Goal: Task Accomplishment & Management: Use online tool/utility

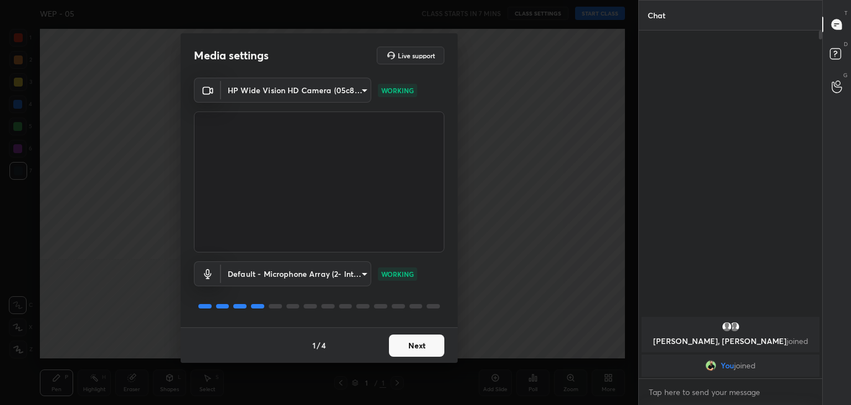
click at [431, 342] on button "Next" at bounding box center [416, 345] width 55 height 22
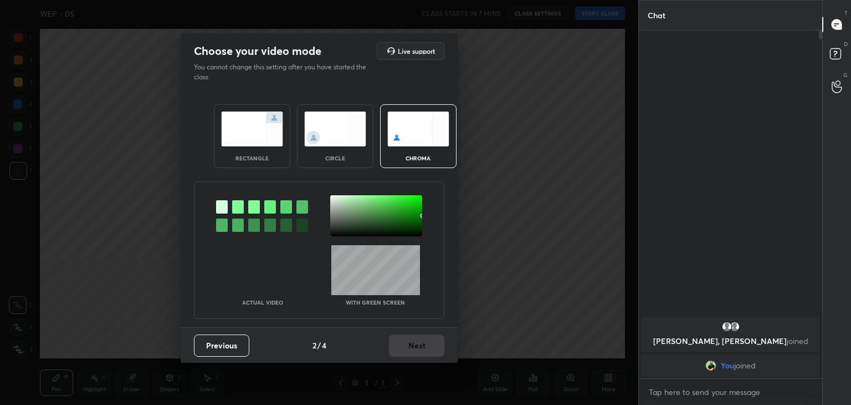
click at [231, 142] on img at bounding box center [252, 128] width 62 height 35
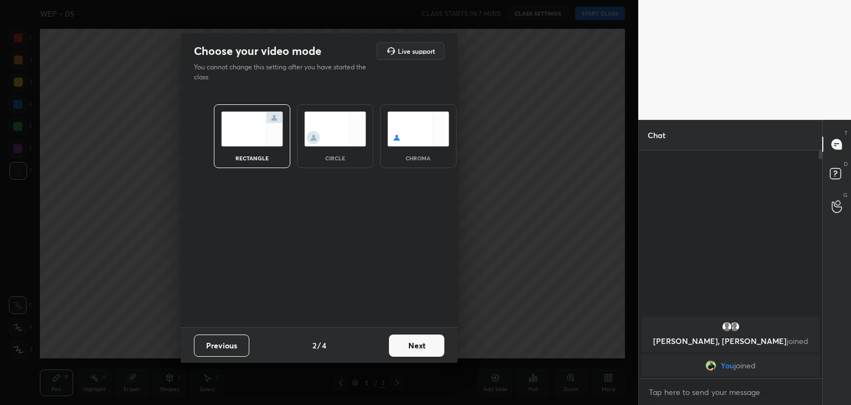
click at [413, 347] on button "Next" at bounding box center [416, 345] width 55 height 22
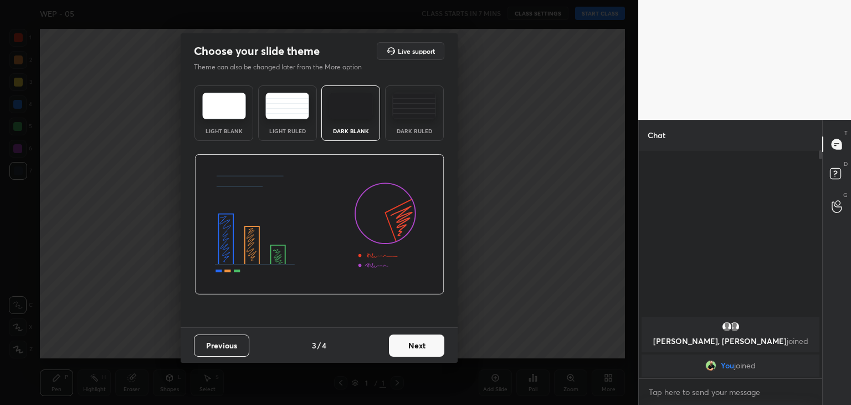
click at [409, 335] on button "Next" at bounding box center [416, 345] width 55 height 22
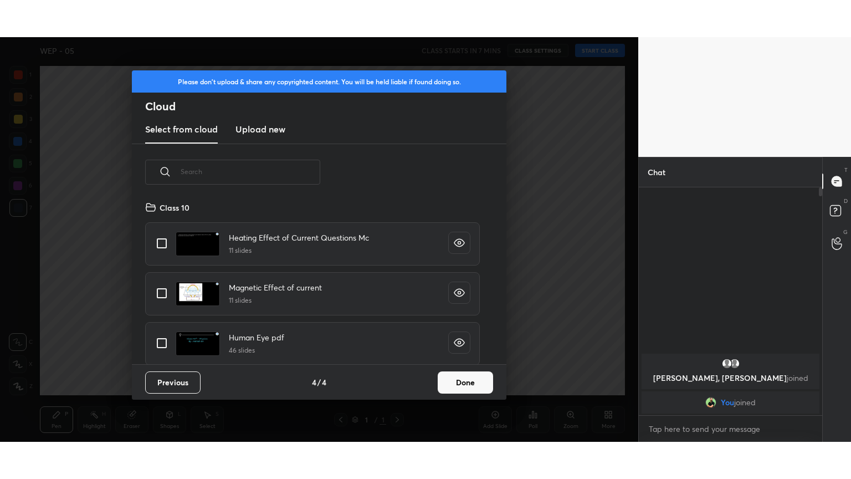
scroll to position [164, 356]
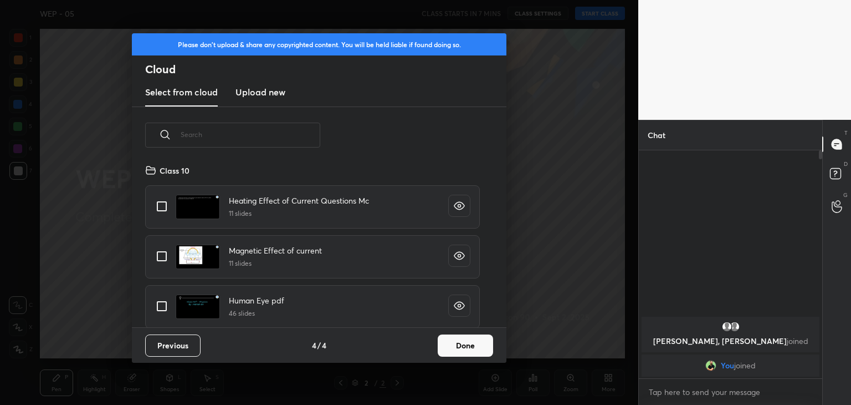
click at [474, 349] on button "Done" at bounding box center [465, 345] width 55 height 22
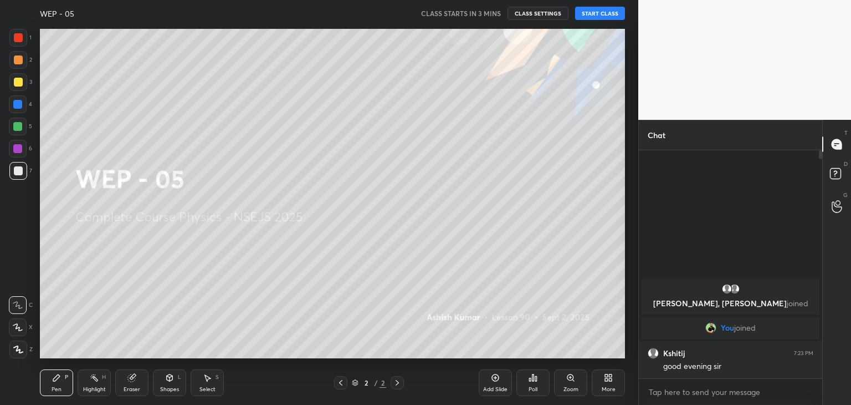
click at [15, 328] on icon at bounding box center [18, 327] width 10 height 8
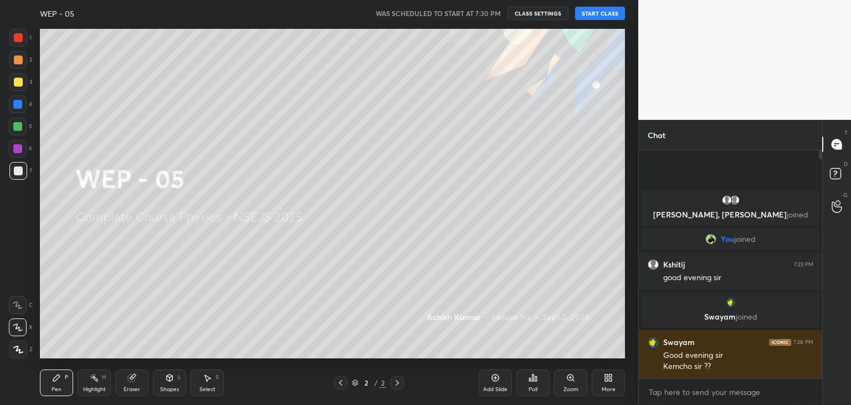
click at [607, 17] on button "START CLASS" at bounding box center [600, 13] width 50 height 13
click at [615, 380] on div "More" at bounding box center [608, 382] width 33 height 27
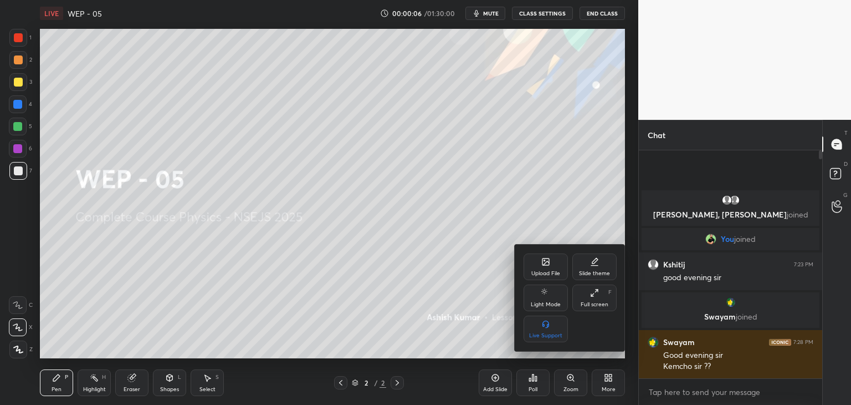
click at [601, 273] on div "Slide theme" at bounding box center [594, 273] width 31 height 6
click at [594, 331] on div "Dark Ruled" at bounding box center [594, 328] width 44 height 27
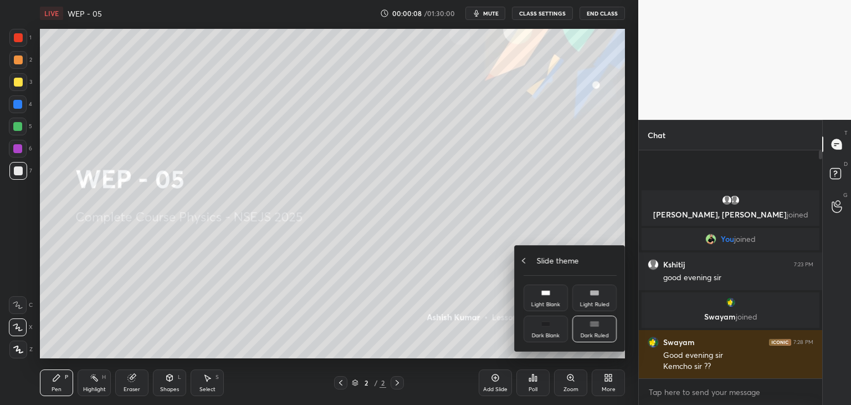
click at [525, 258] on icon at bounding box center [523, 260] width 9 height 9
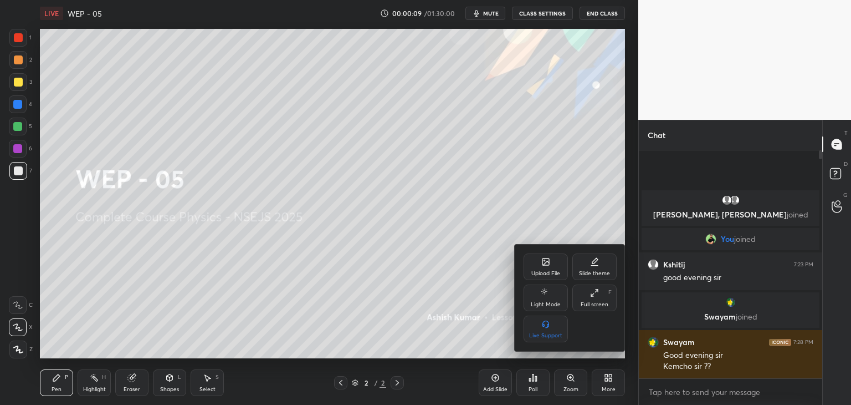
click at [590, 296] on div "Full screen F" at bounding box center [594, 297] width 44 height 27
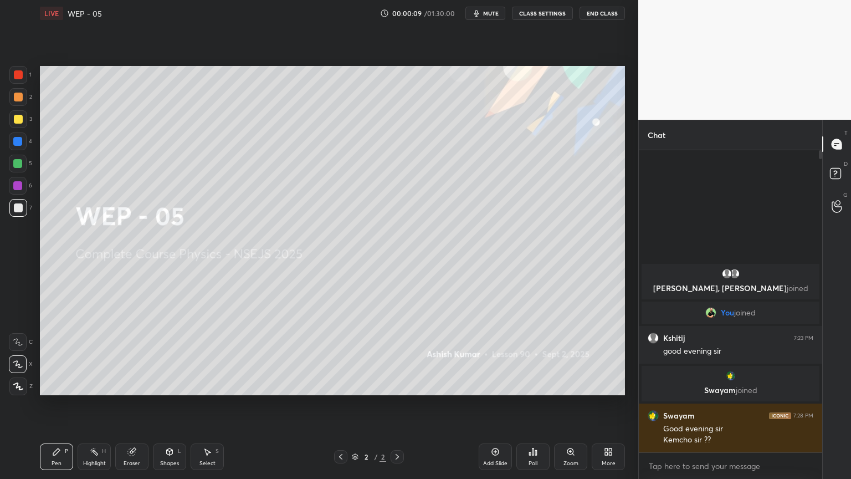
scroll to position [207, 180]
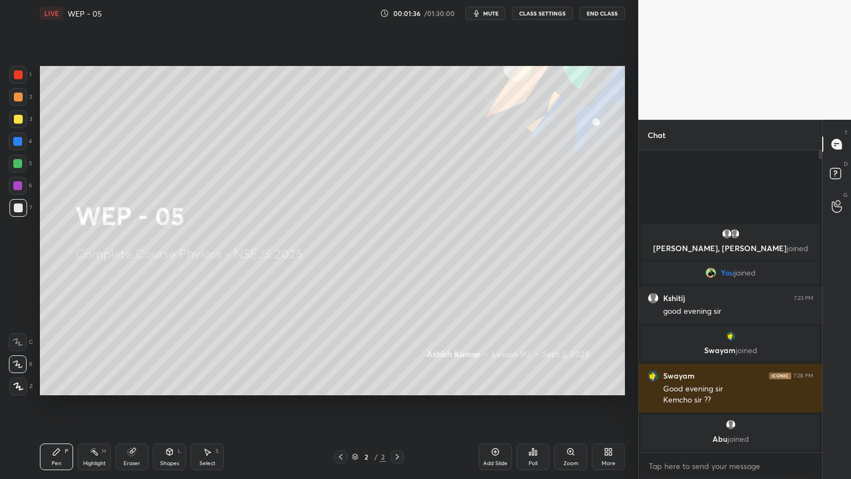
click at [531, 404] on div "Poll" at bounding box center [533, 456] width 33 height 27
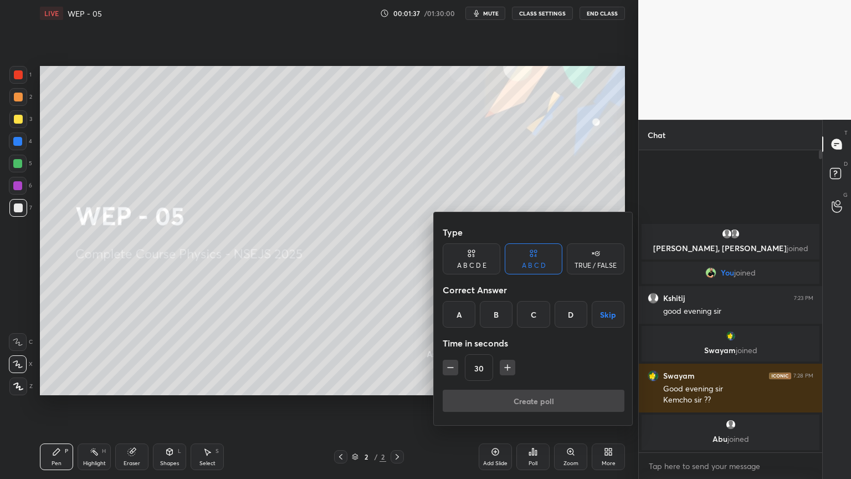
click at [471, 311] on div "A" at bounding box center [459, 314] width 33 height 27
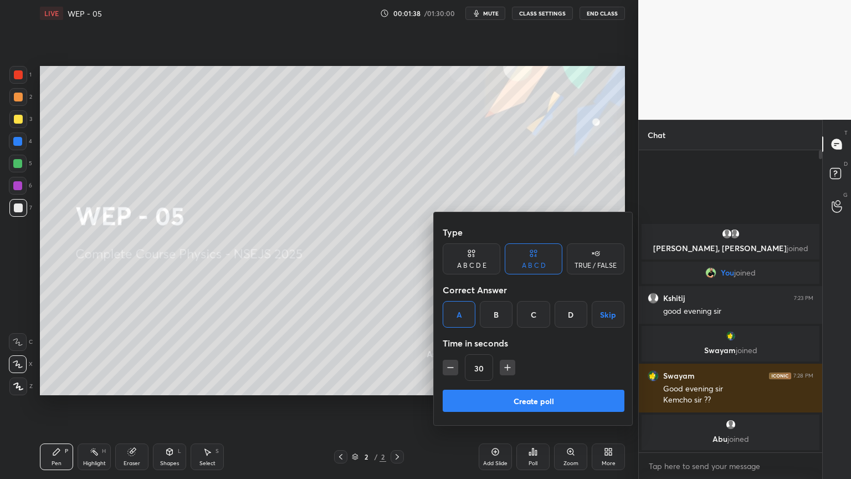
click at [518, 402] on button "Create poll" at bounding box center [534, 401] width 182 height 22
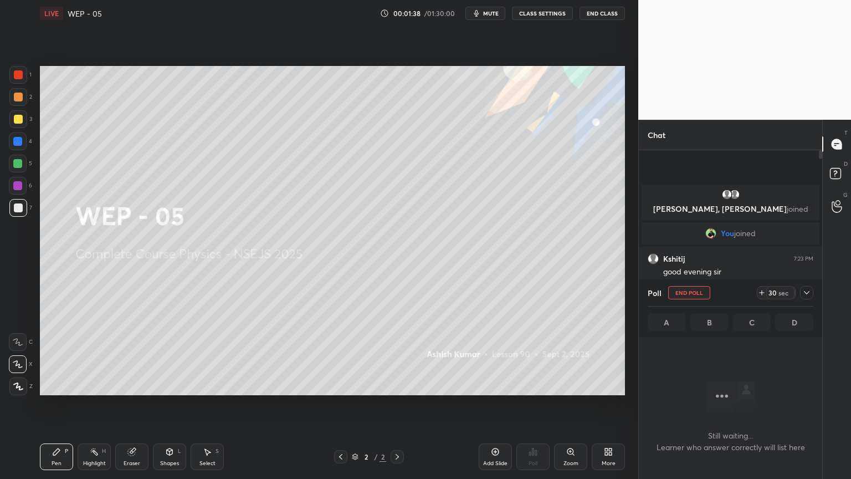
scroll to position [241, 180]
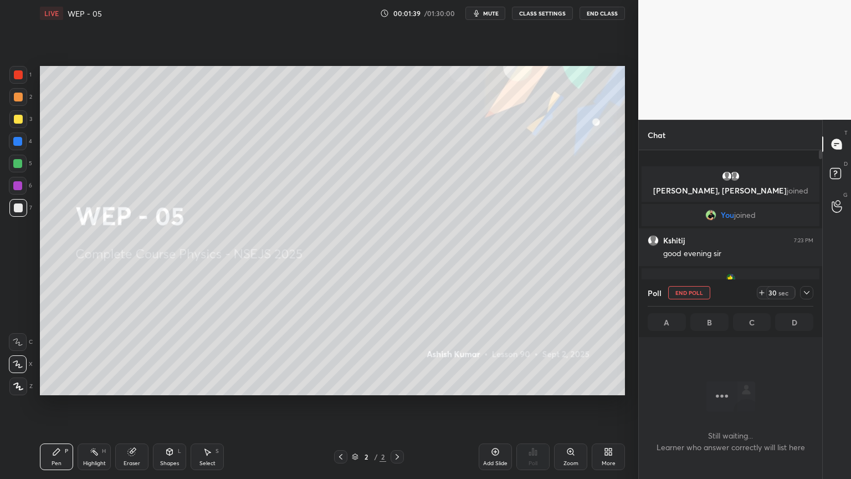
click at [772, 288] on div "30" at bounding box center [772, 292] width 9 height 9
click at [774, 290] on div "30" at bounding box center [772, 292] width 9 height 9
click at [775, 292] on div "44" at bounding box center [772, 292] width 9 height 9
click at [776, 290] on div "59" at bounding box center [772, 292] width 9 height 9
click at [773, 293] on div "74" at bounding box center [772, 292] width 9 height 9
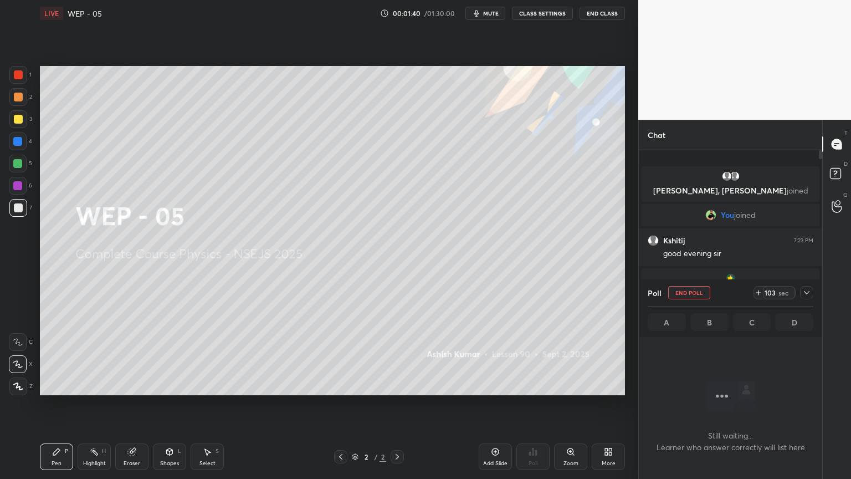
click at [772, 294] on div "103" at bounding box center [770, 292] width 13 height 9
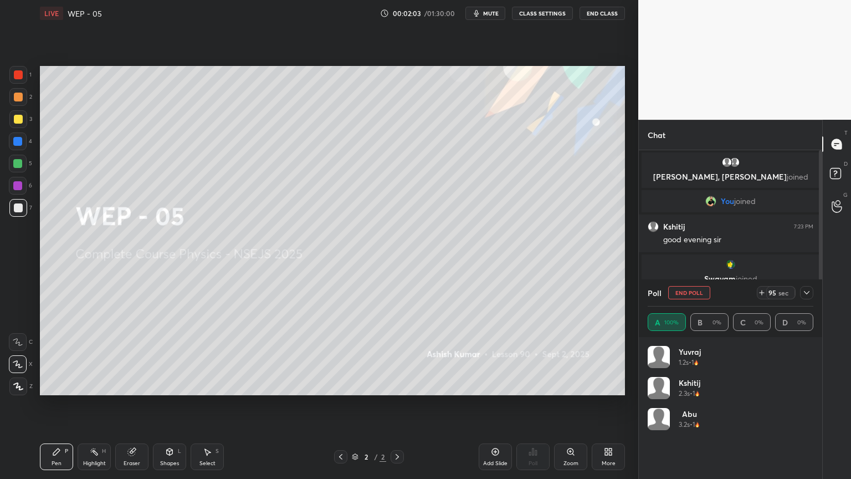
click at [485, 13] on span "mute" at bounding box center [491, 13] width 16 height 8
click at [809, 293] on icon at bounding box center [806, 292] width 9 height 9
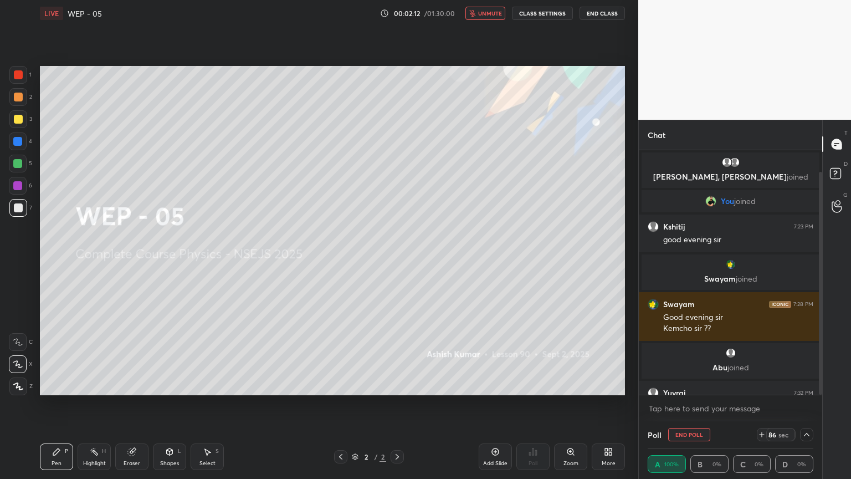
scroll to position [24, 0]
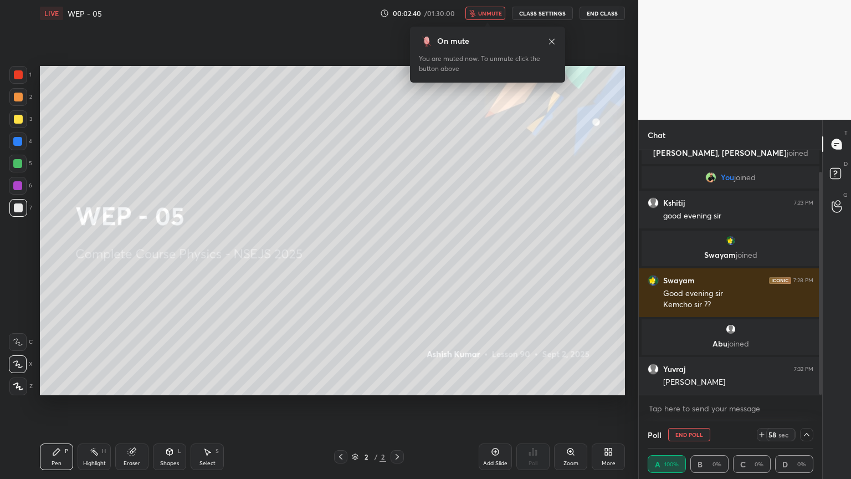
click at [489, 12] on span "unmute" at bounding box center [490, 13] width 24 height 8
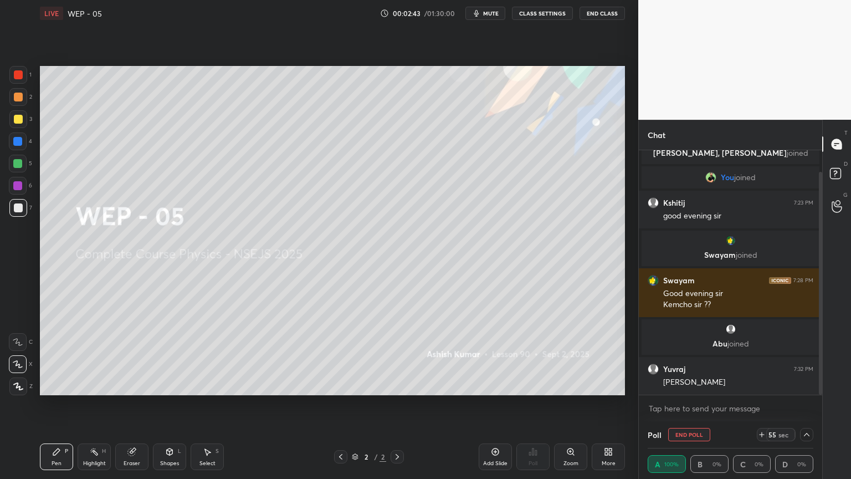
click at [806, 404] on icon at bounding box center [806, 434] width 9 height 9
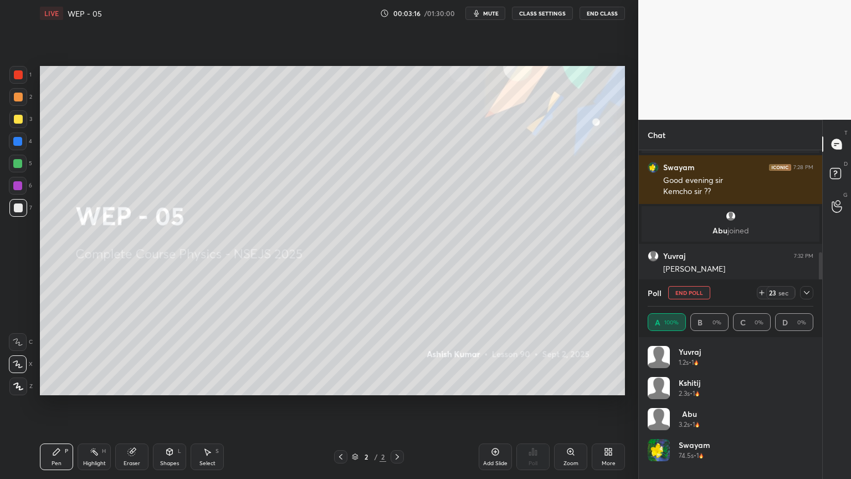
scroll to position [175, 0]
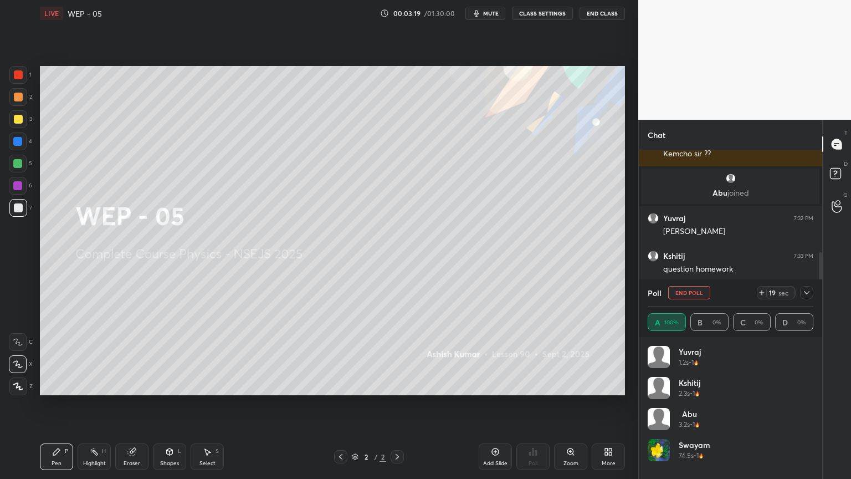
click at [804, 295] on icon at bounding box center [806, 292] width 9 height 9
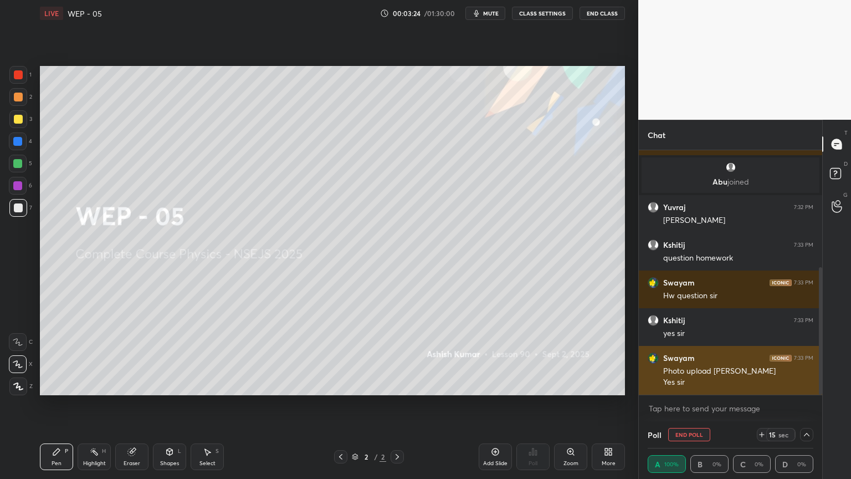
scroll to position [223, 0]
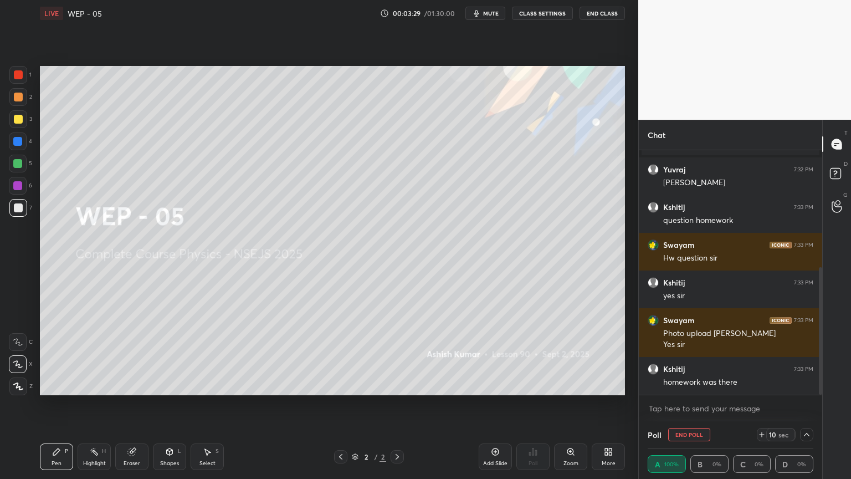
click at [493, 404] on div "Add Slide" at bounding box center [495, 456] width 33 height 27
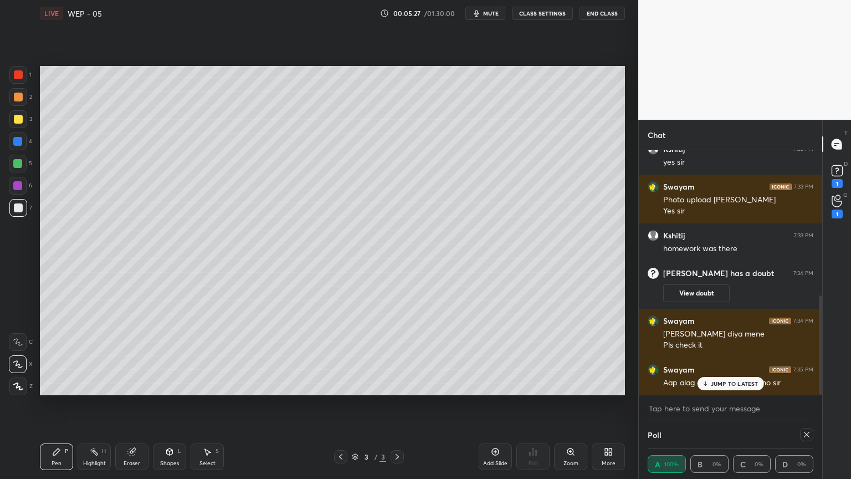
scroll to position [368, 0]
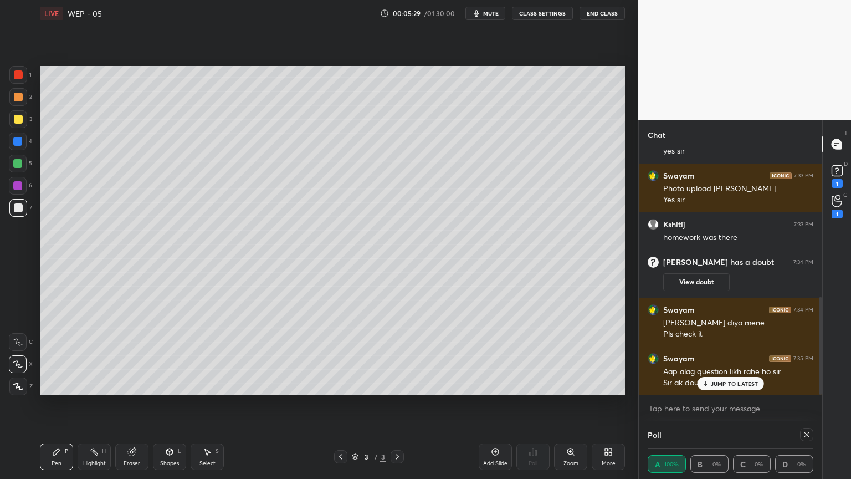
click at [723, 389] on div "JUMP TO LATEST" at bounding box center [730, 383] width 67 height 13
click at [840, 173] on rect at bounding box center [837, 171] width 11 height 11
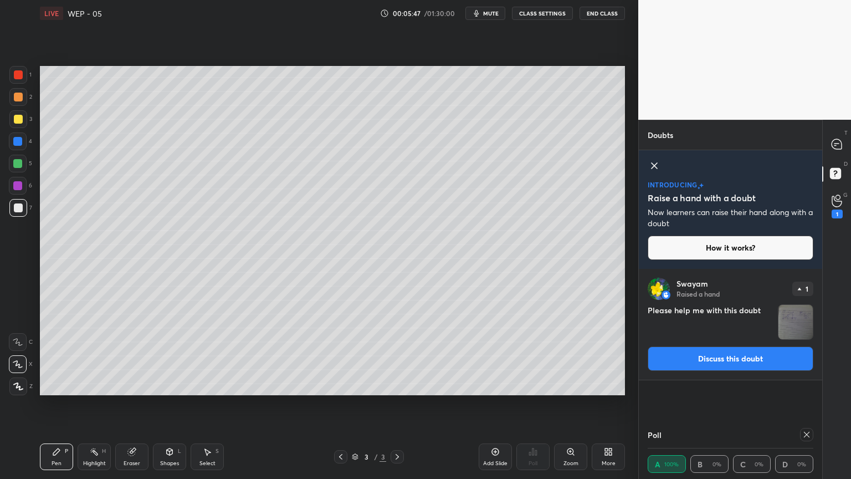
click at [747, 359] on button "Discuss this doubt" at bounding box center [731, 358] width 166 height 24
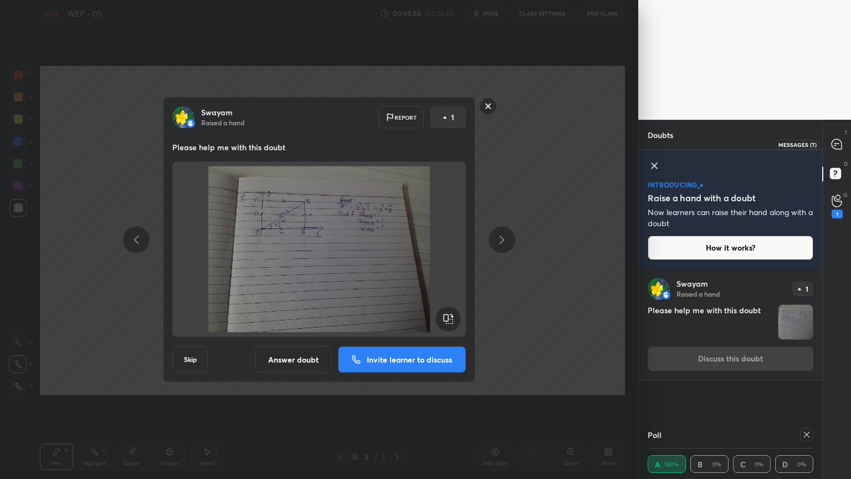
click at [827, 144] on div at bounding box center [837, 144] width 22 height 20
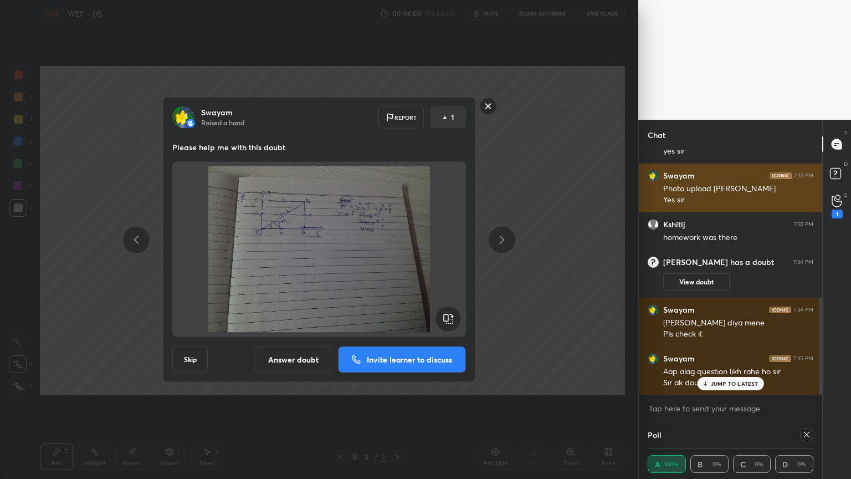
scroll to position [406, 0]
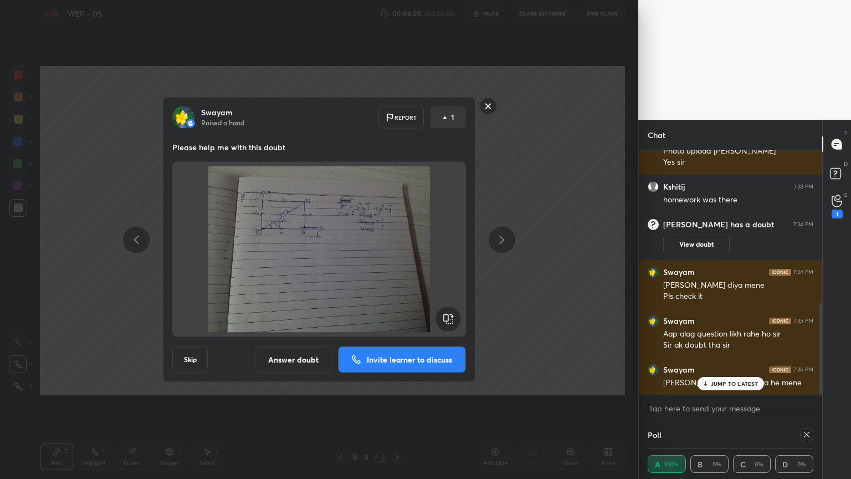
click at [490, 108] on rect at bounding box center [488, 106] width 17 height 17
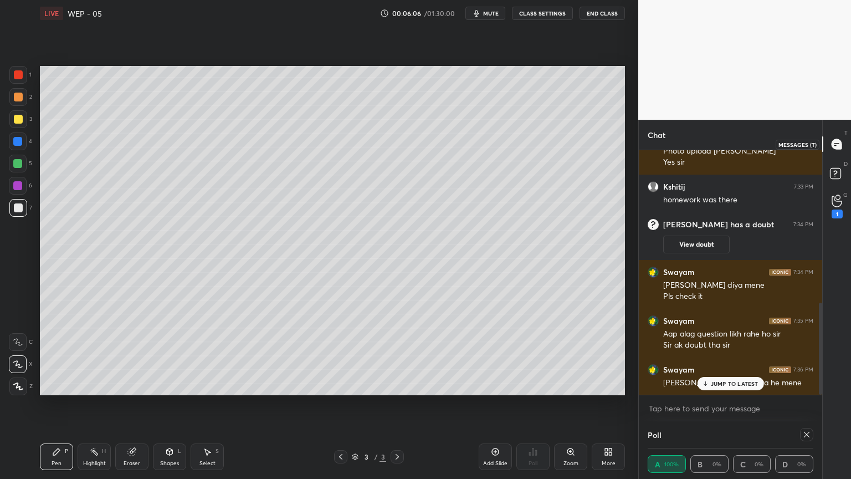
click at [837, 147] on icon at bounding box center [837, 144] width 10 height 10
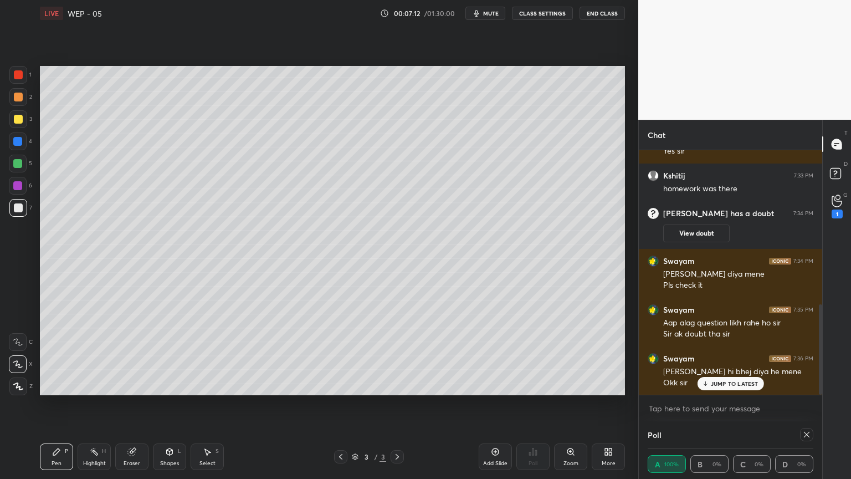
click at [162, 404] on div "Shapes" at bounding box center [169, 464] width 19 height 6
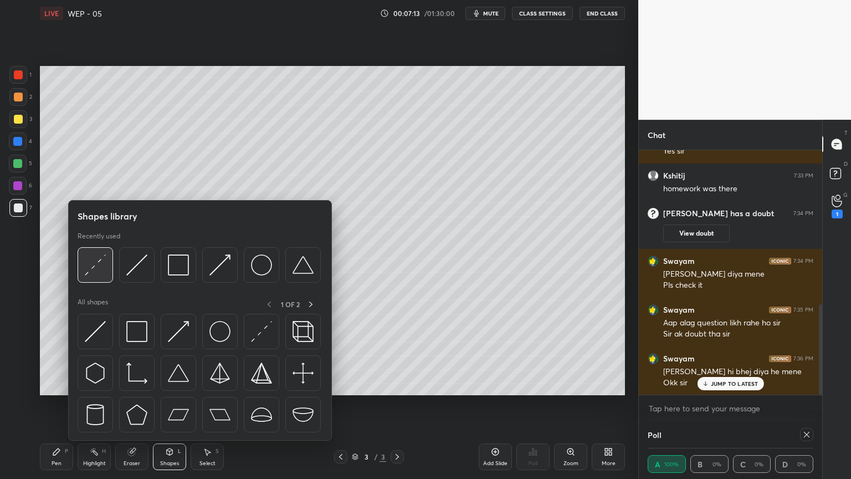
click at [86, 254] on img at bounding box center [95, 264] width 21 height 21
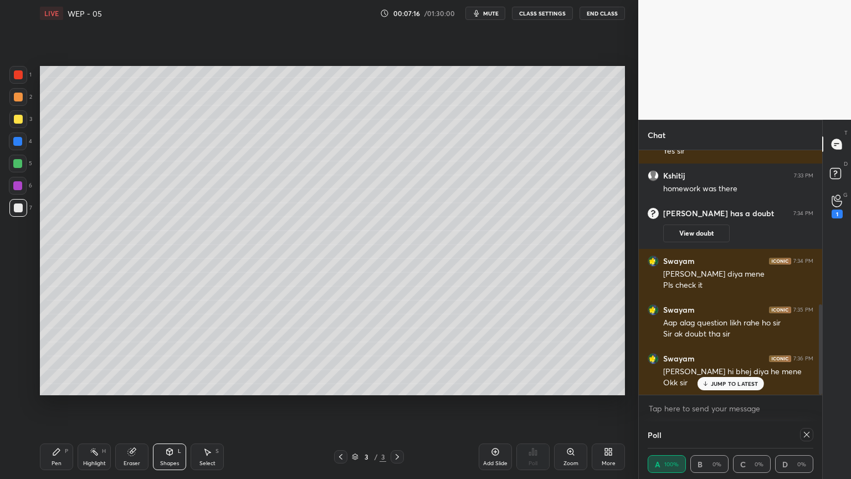
click at [45, 404] on div "Pen P" at bounding box center [56, 456] width 33 height 27
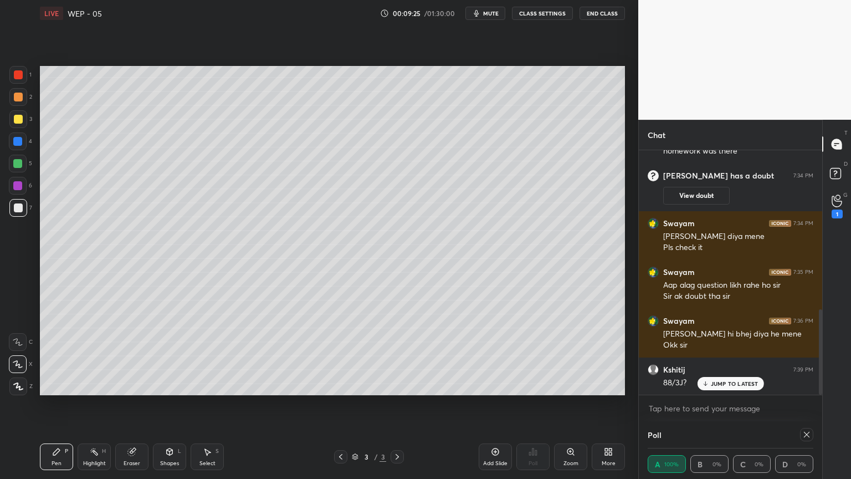
click at [122, 404] on div "Eraser" at bounding box center [131, 456] width 33 height 27
click at [57, 404] on icon at bounding box center [56, 451] width 7 height 7
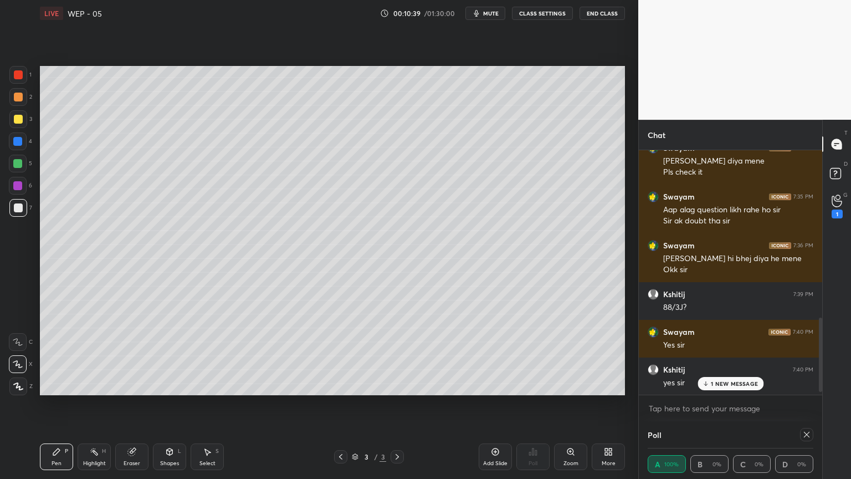
scroll to position [568, 0]
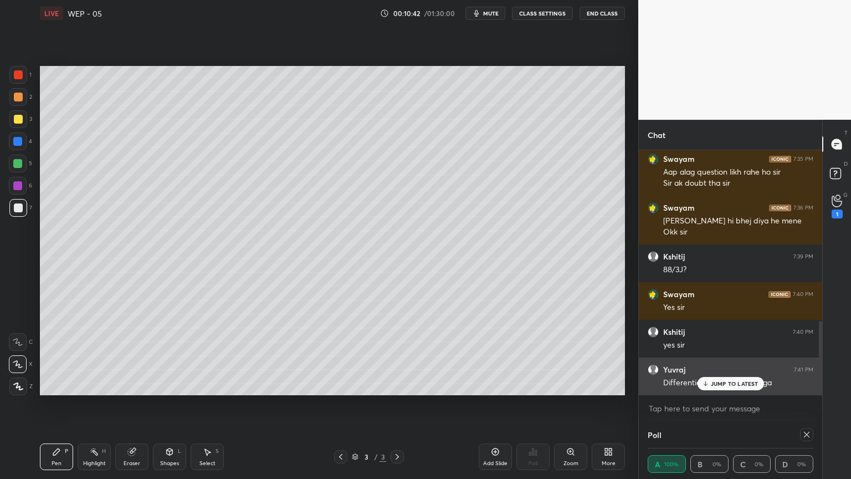
click at [714, 384] on p "JUMP TO LATEST" at bounding box center [735, 383] width 48 height 7
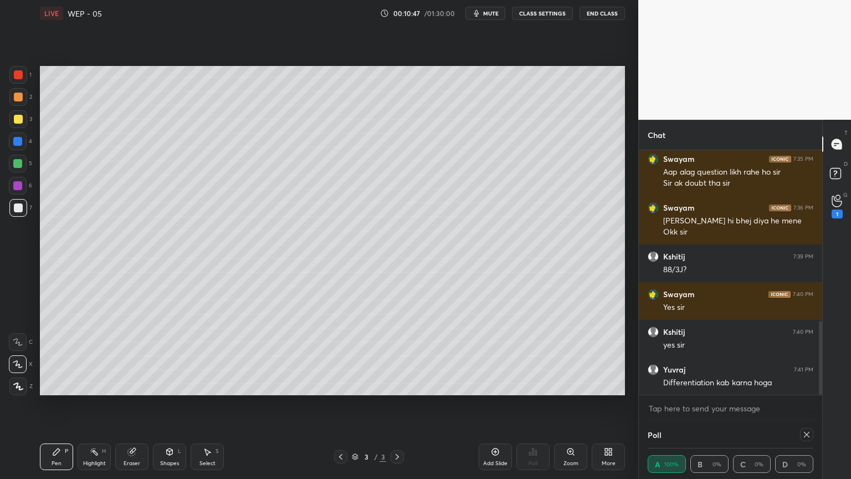
click at [94, 404] on div "Highlight" at bounding box center [94, 464] width 23 height 6
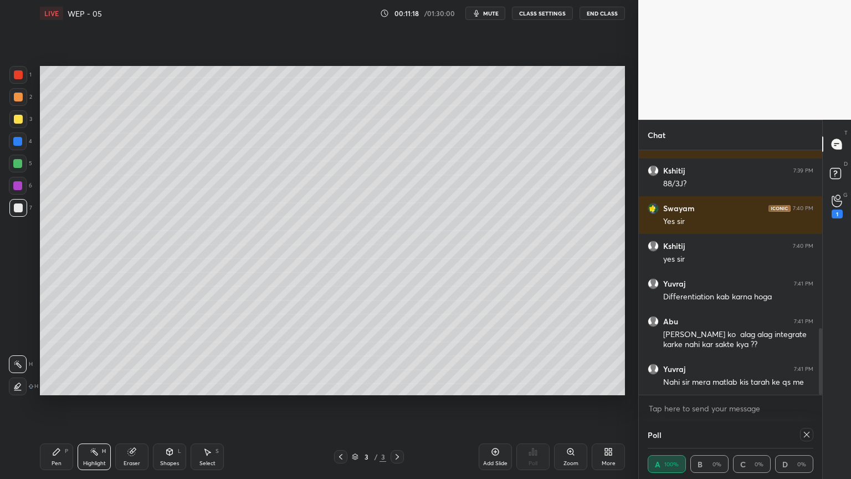
scroll to position [701, 0]
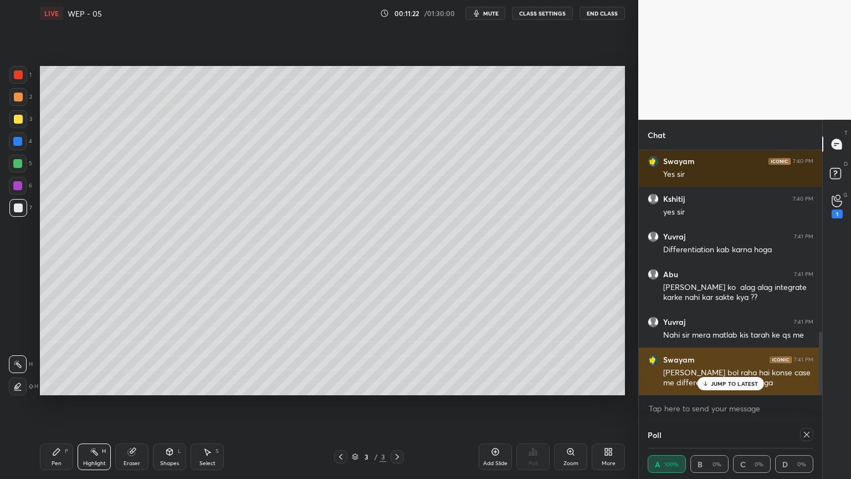
click at [716, 381] on p "JUMP TO LATEST" at bounding box center [735, 383] width 48 height 7
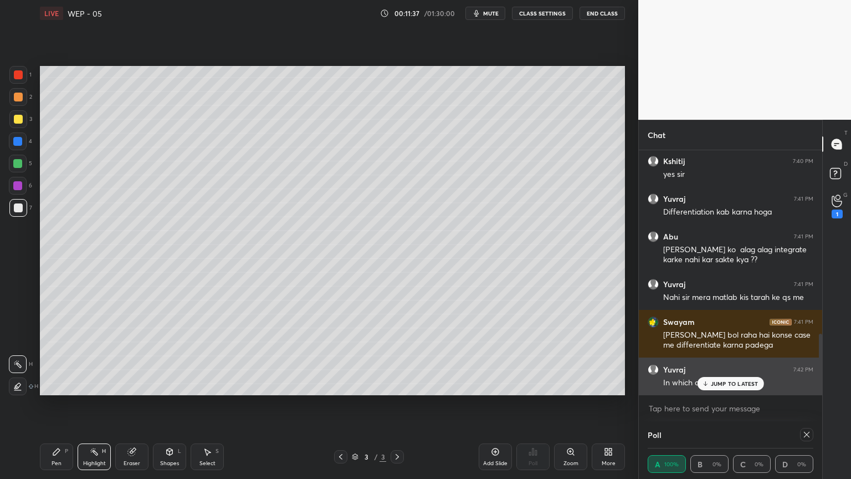
click at [727, 379] on div "JUMP TO LATEST" at bounding box center [730, 383] width 67 height 13
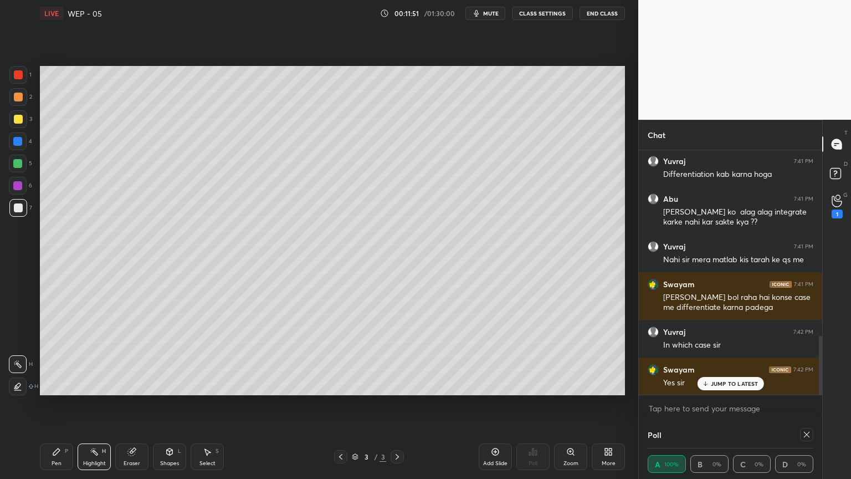
click at [723, 388] on div "JUMP TO LATEST" at bounding box center [730, 383] width 67 height 13
click at [497, 404] on icon at bounding box center [495, 451] width 9 height 9
click at [54, 404] on div "Pen" at bounding box center [57, 464] width 10 height 6
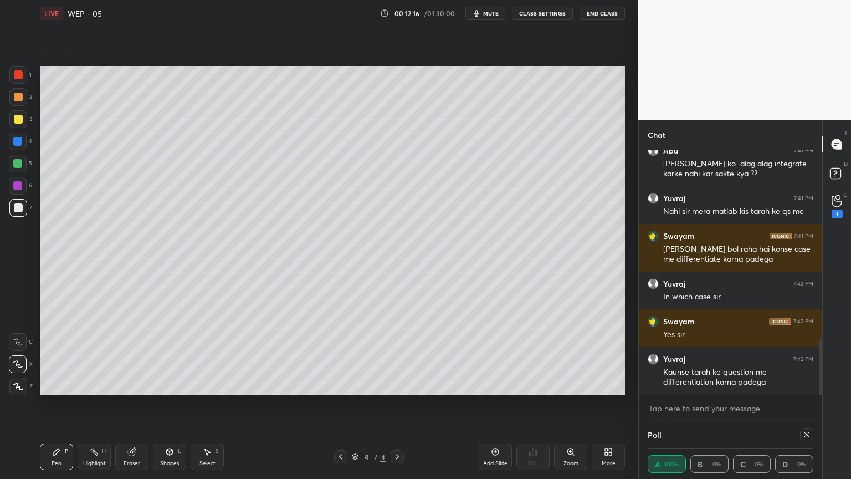
click at [174, 404] on div "Shapes L" at bounding box center [169, 456] width 33 height 27
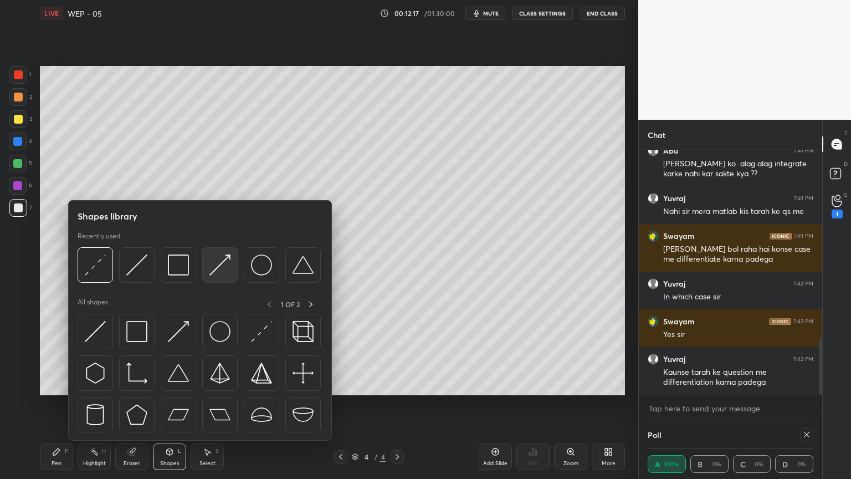
click at [223, 268] on img at bounding box center [219, 264] width 21 height 21
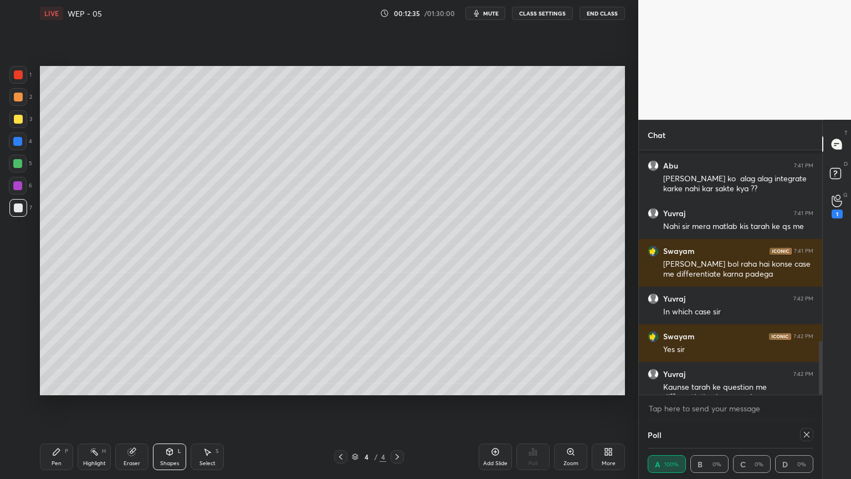
scroll to position [862, 0]
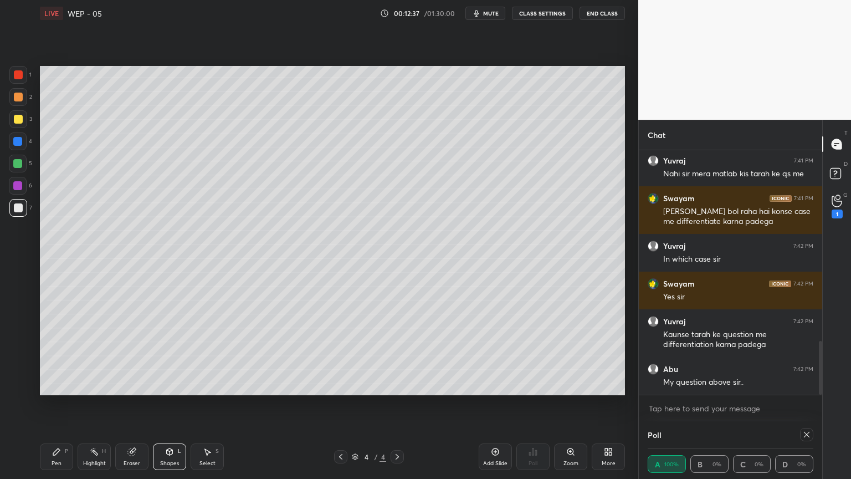
click at [67, 404] on div "P" at bounding box center [66, 451] width 3 height 6
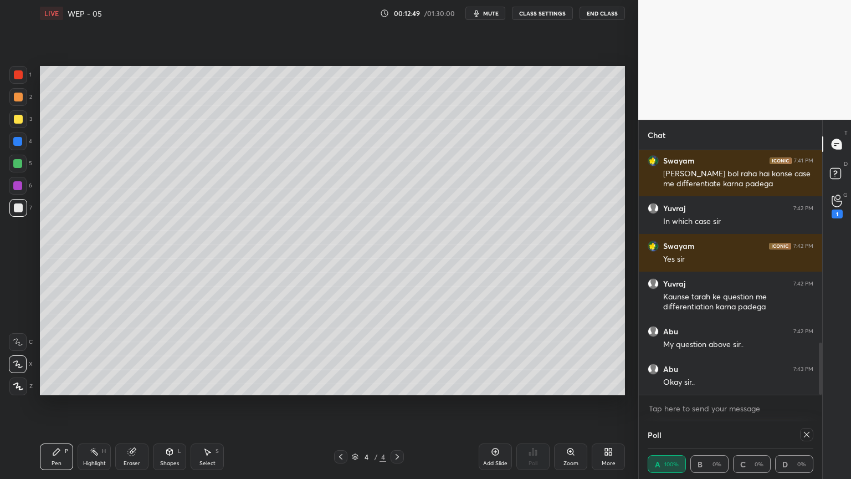
click at [156, 404] on div "Shapes L" at bounding box center [169, 456] width 33 height 27
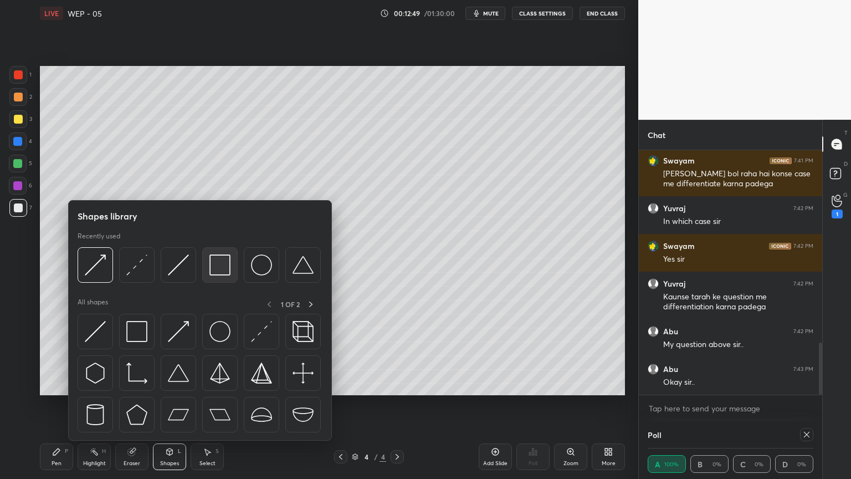
click at [214, 260] on img at bounding box center [219, 264] width 21 height 21
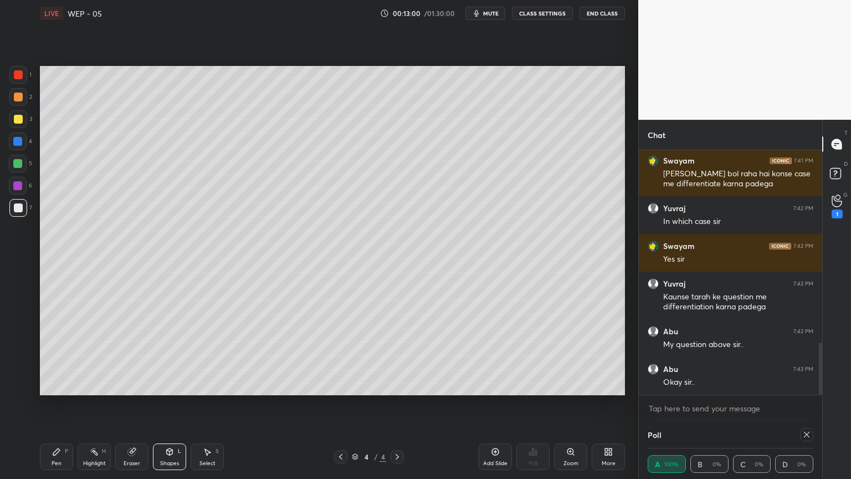
click at [48, 404] on div "Pen P" at bounding box center [56, 456] width 33 height 27
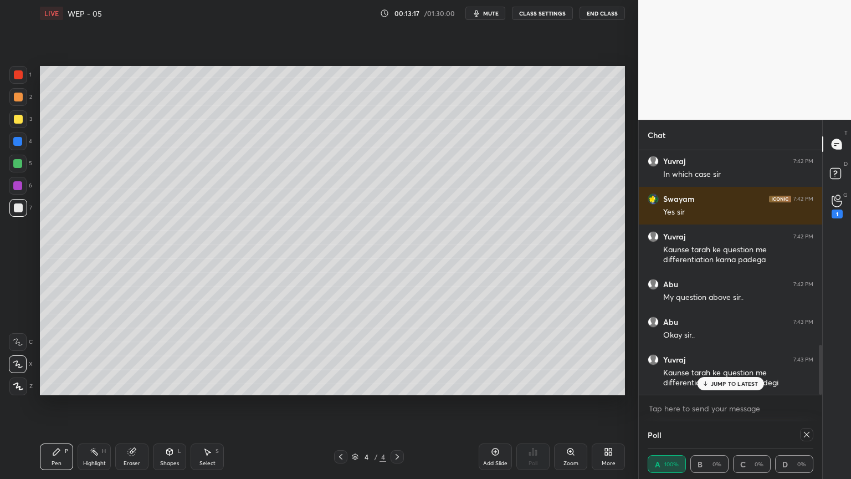
click at [721, 386] on p "JUMP TO LATEST" at bounding box center [735, 383] width 48 height 7
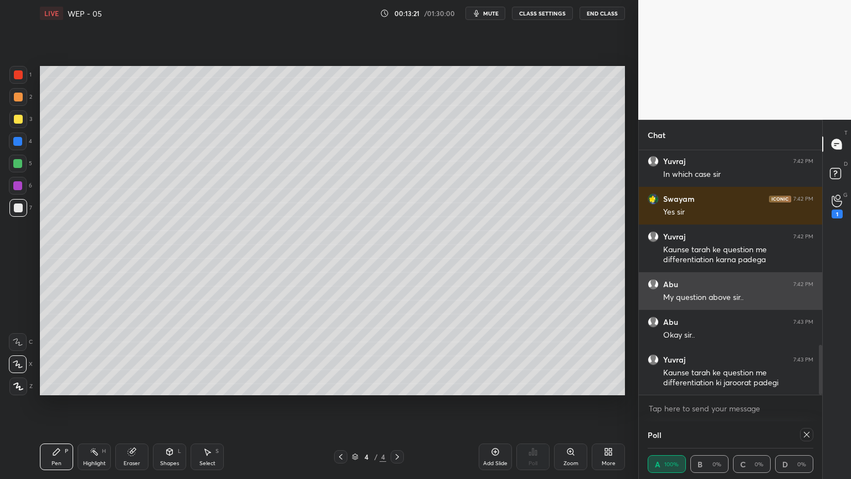
scroll to position [947, 0]
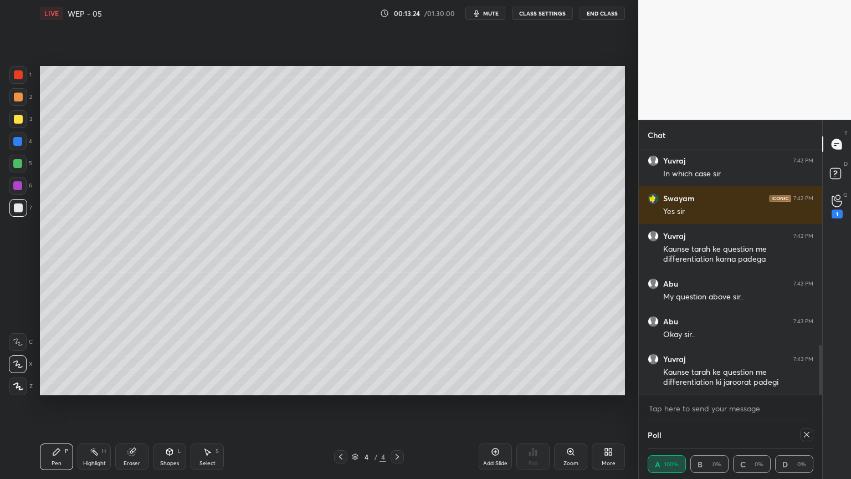
click at [335, 404] on div at bounding box center [340, 456] width 13 height 13
click at [91, 404] on div "Highlight" at bounding box center [94, 464] width 23 height 6
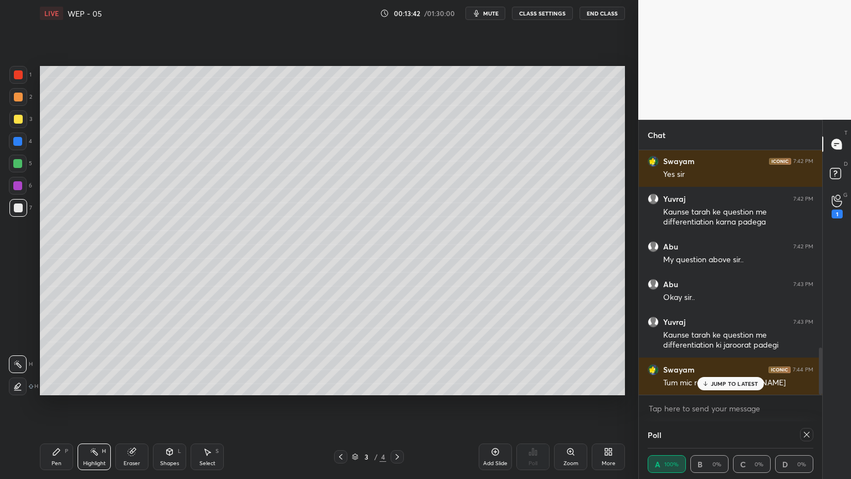
scroll to position [1022, 0]
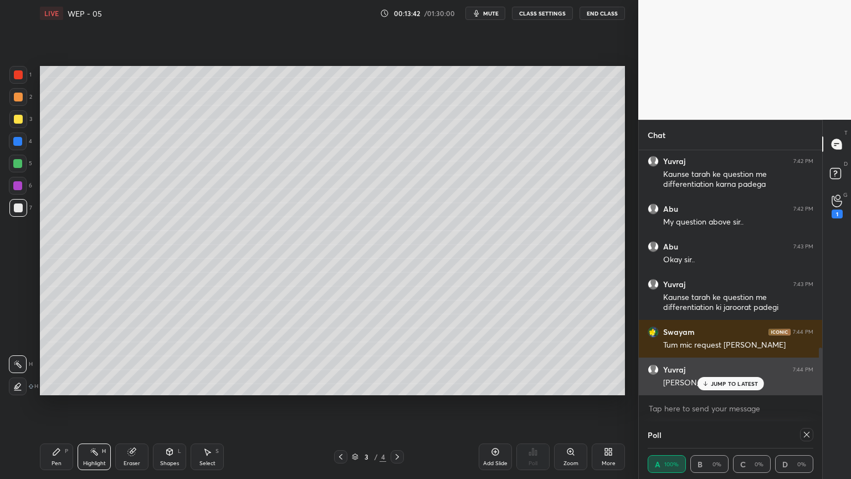
click at [714, 384] on p "JUMP TO LATEST" at bounding box center [735, 383] width 48 height 7
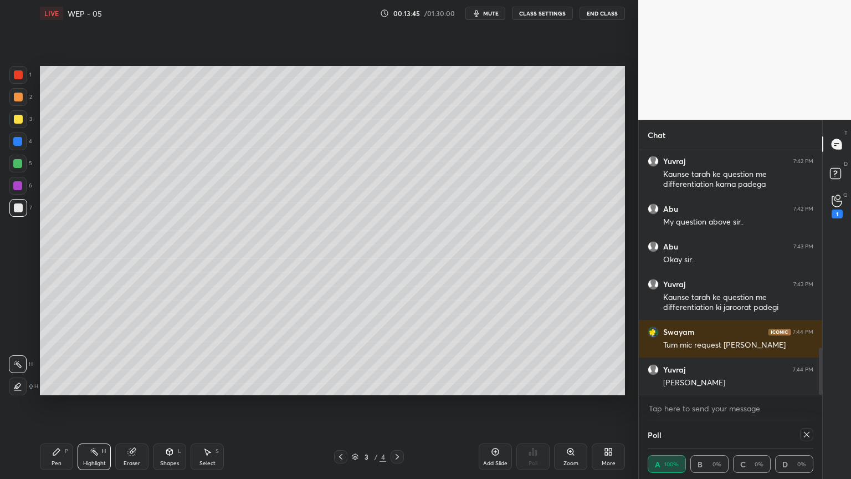
click at [393, 404] on div at bounding box center [397, 456] width 13 height 13
click at [56, 404] on div "Pen" at bounding box center [57, 464] width 10 height 6
click at [167, 404] on div "Shapes L" at bounding box center [169, 456] width 33 height 27
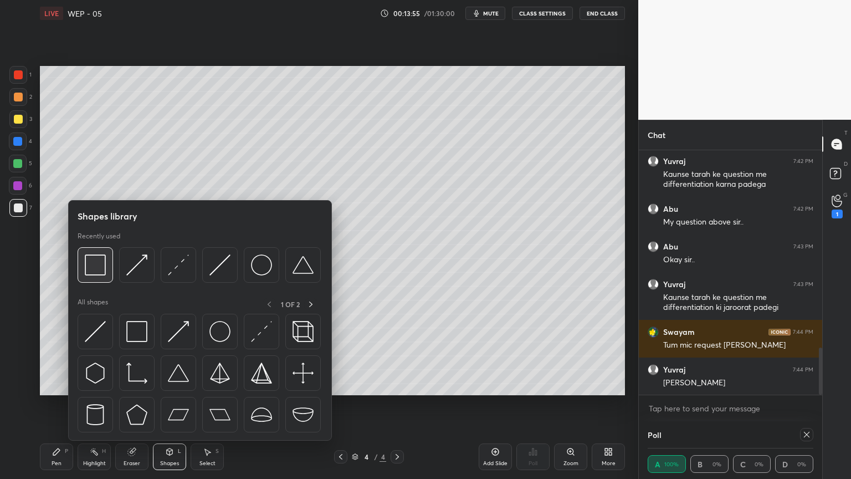
click at [94, 267] on img at bounding box center [95, 264] width 21 height 21
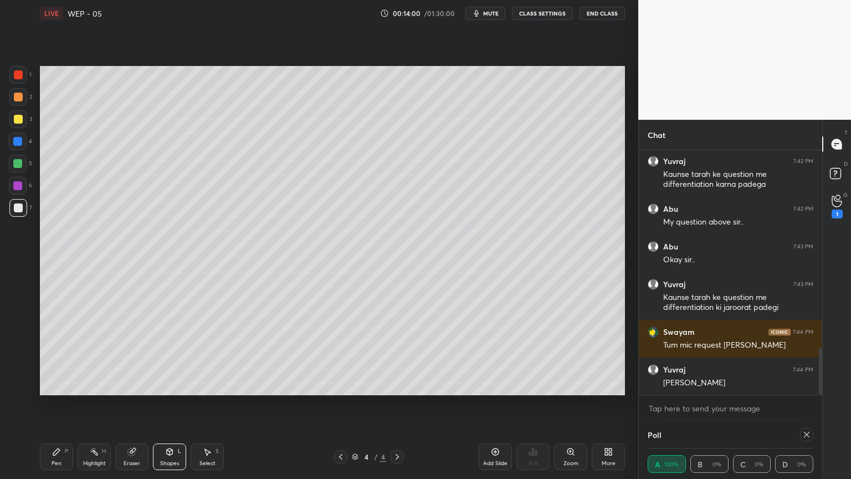
click at [48, 404] on div "Pen P" at bounding box center [56, 456] width 33 height 27
click at [166, 404] on icon at bounding box center [169, 451] width 9 height 9
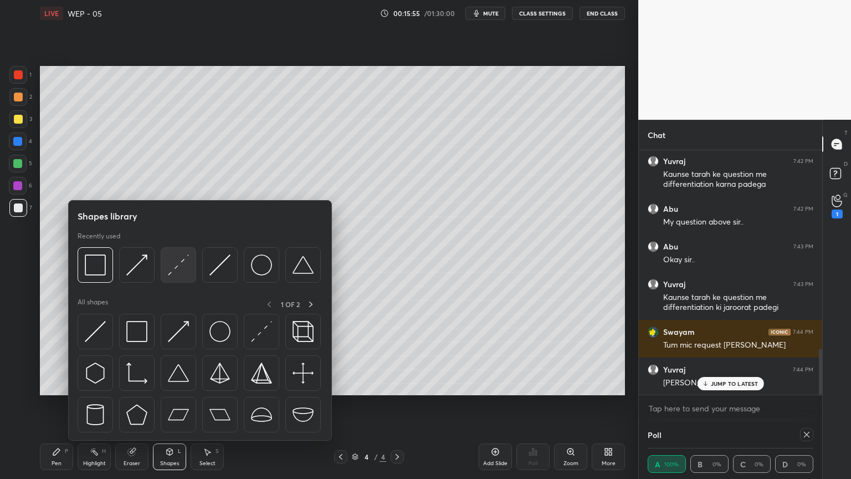
click at [166, 253] on div at bounding box center [178, 264] width 35 height 35
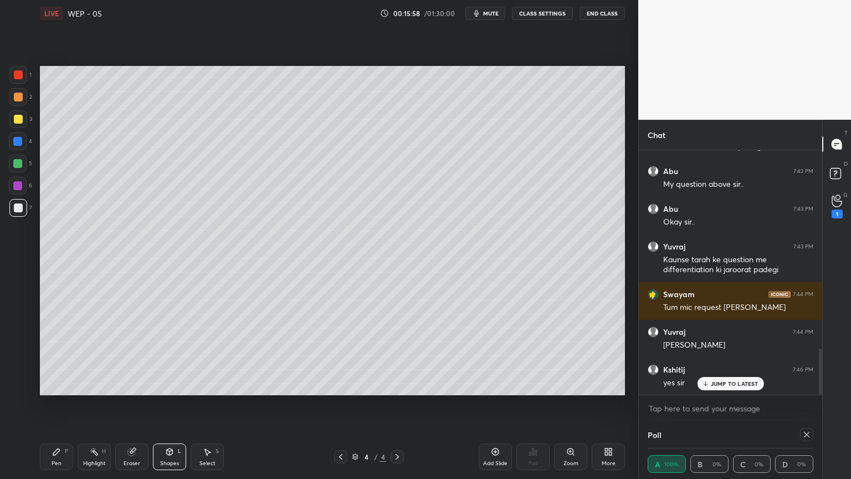
click at [49, 404] on div "Pen P" at bounding box center [56, 456] width 33 height 27
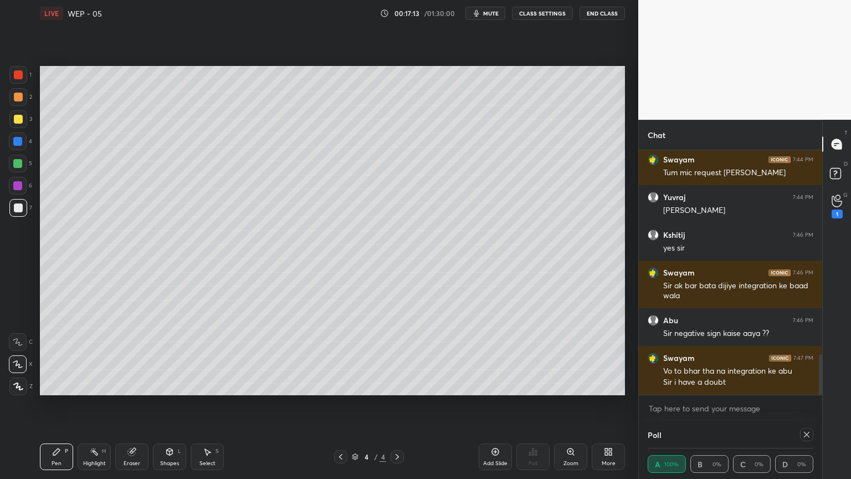
scroll to position [1232, 0]
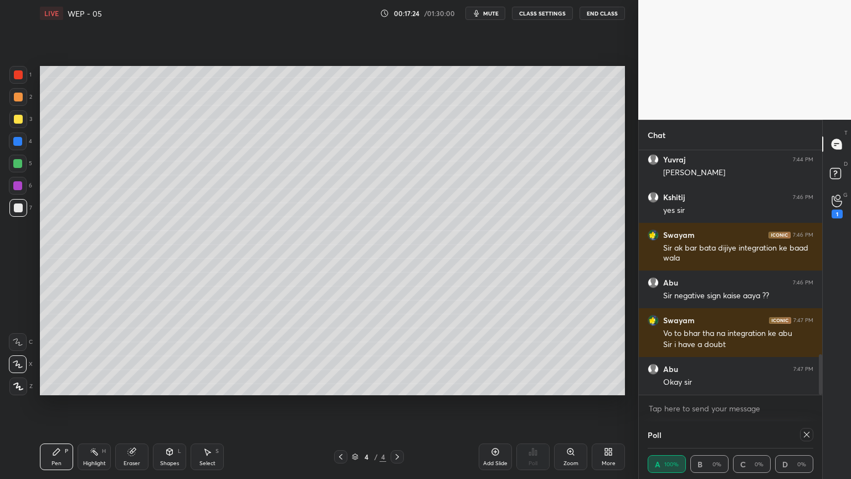
click at [99, 404] on div "Highlight H" at bounding box center [94, 456] width 33 height 27
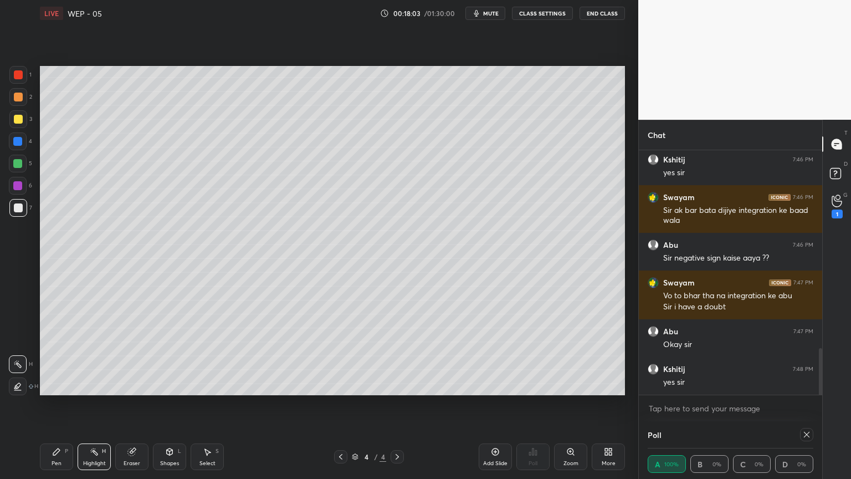
click at [498, 404] on div "Add Slide Poll Zoom More" at bounding box center [552, 457] width 146 height 62
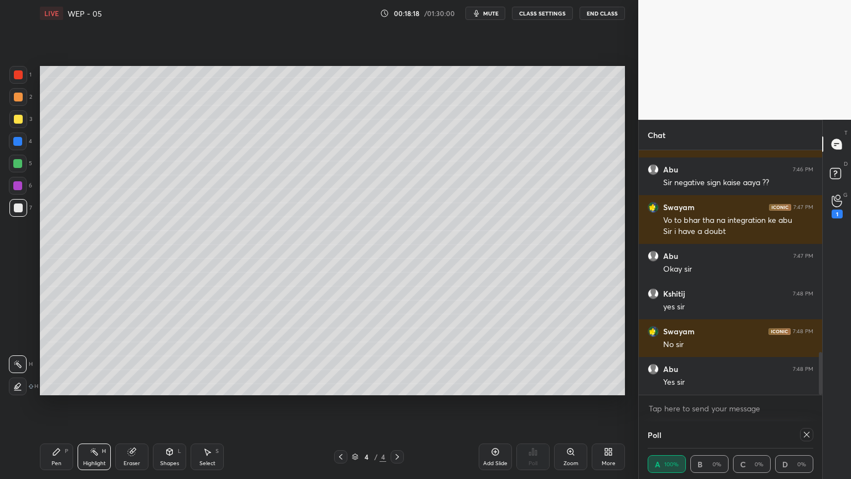
scroll to position [1154, 0]
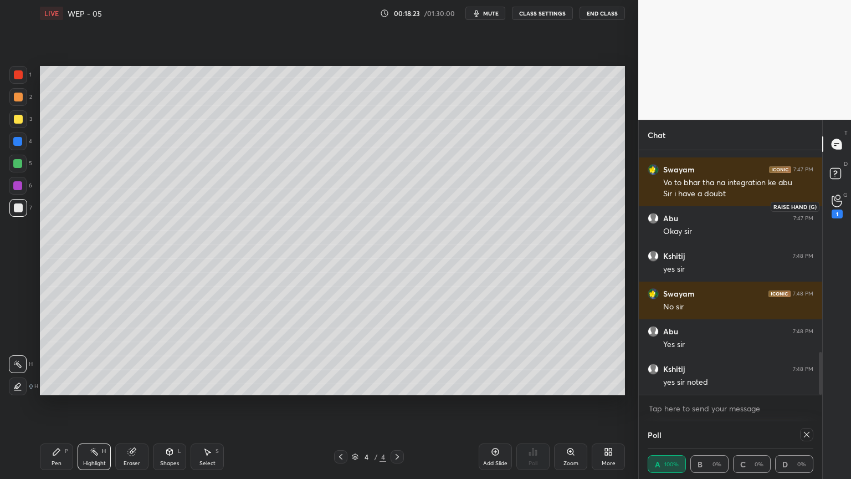
click at [837, 203] on icon at bounding box center [837, 201] width 11 height 13
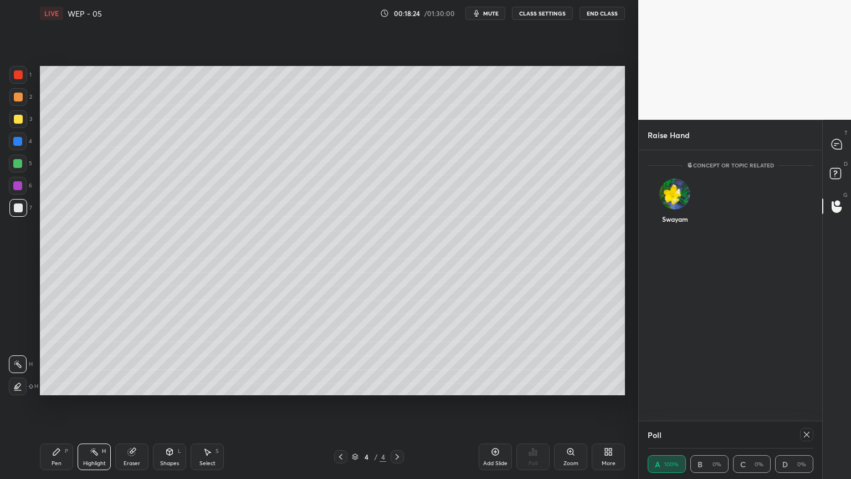
scroll to position [3, 3]
click at [840, 149] on icon at bounding box center [837, 144] width 10 height 10
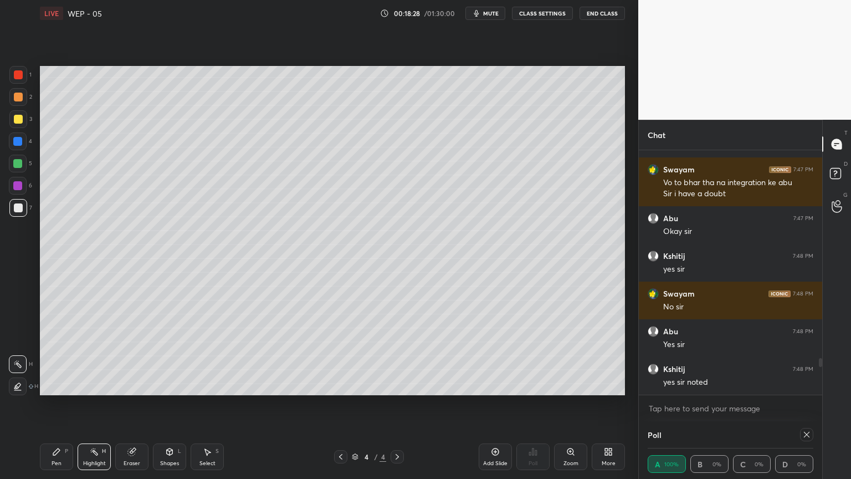
scroll to position [1420, 0]
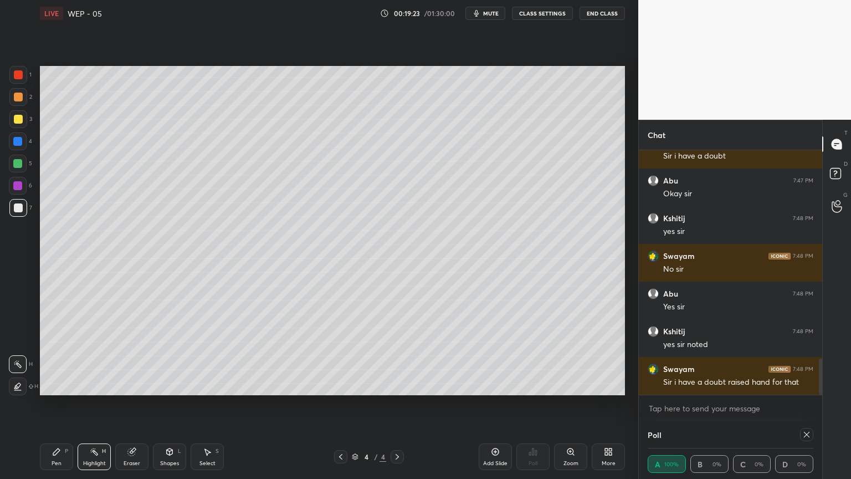
click at [399, 404] on icon at bounding box center [397, 456] width 9 height 9
click at [495, 404] on icon at bounding box center [495, 451] width 9 height 9
click at [45, 404] on div "Pen P" at bounding box center [56, 456] width 33 height 27
click at [172, 404] on icon at bounding box center [170, 451] width 6 height 2
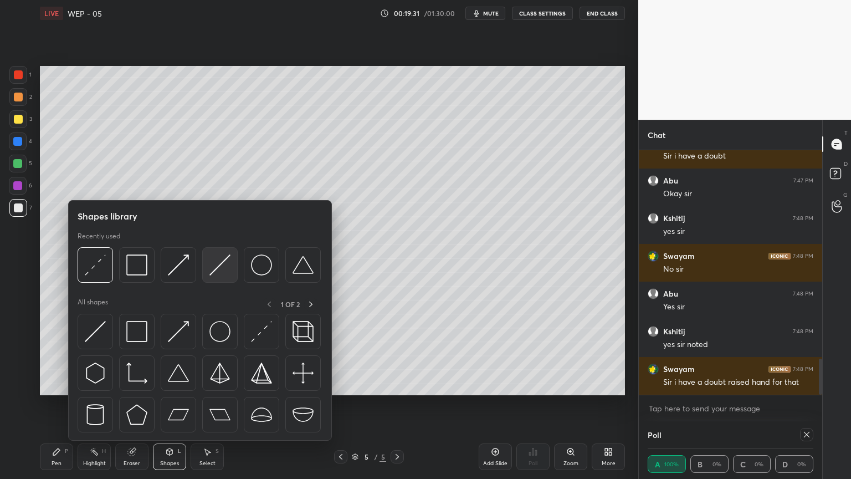
click at [216, 260] on img at bounding box center [219, 264] width 21 height 21
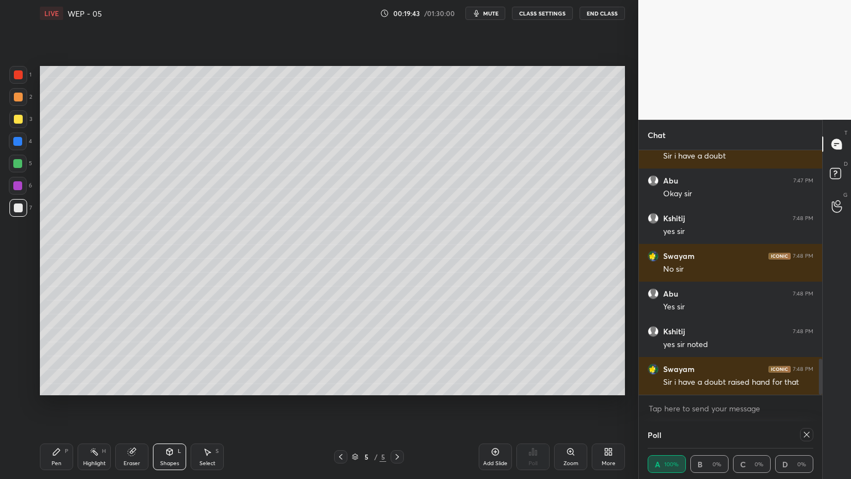
scroll to position [1458, 0]
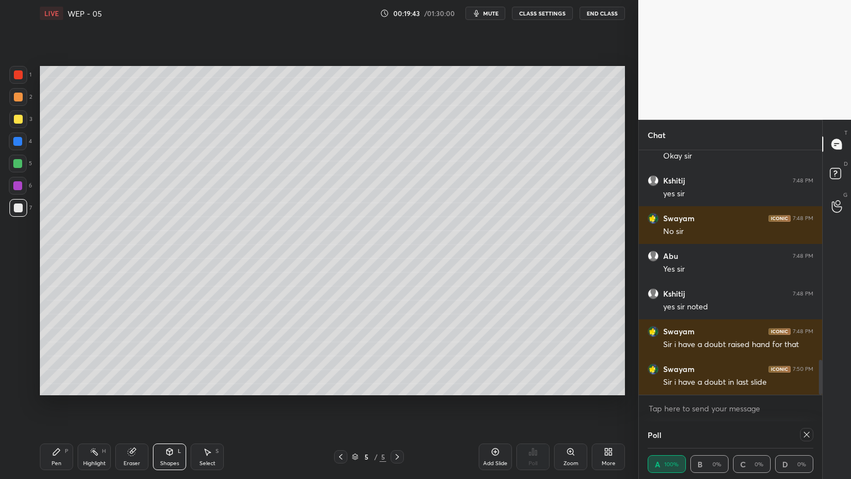
click at [131, 404] on icon at bounding box center [131, 451] width 7 height 7
click at [171, 404] on icon at bounding box center [170, 451] width 6 height 7
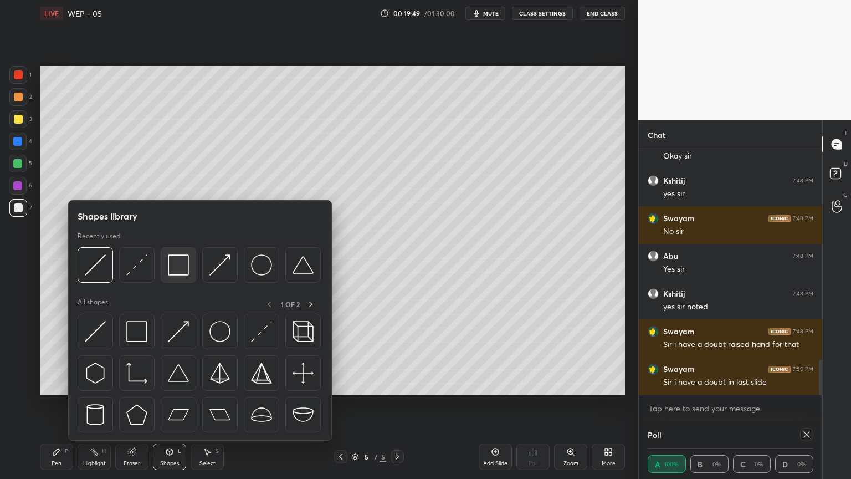
click at [173, 256] on img at bounding box center [178, 264] width 21 height 21
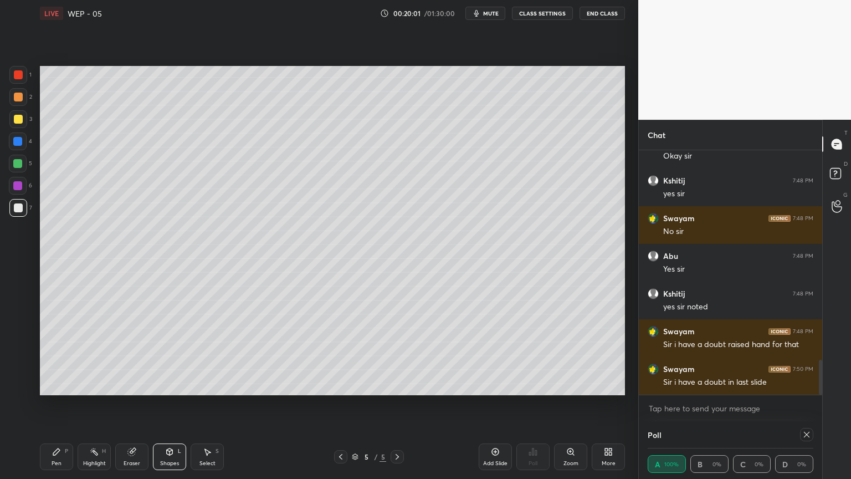
click at [47, 404] on div "Pen P" at bounding box center [56, 456] width 33 height 27
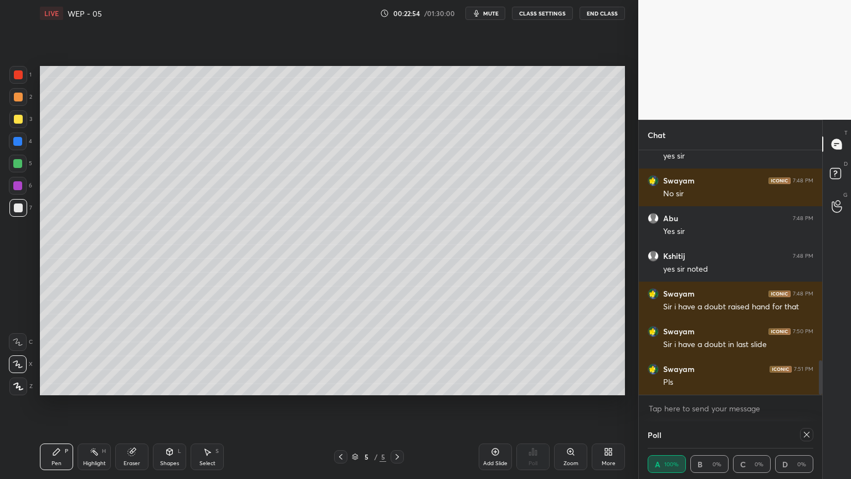
click at [132, 404] on div "Eraser" at bounding box center [131, 456] width 33 height 27
click at [48, 404] on div "Pen P" at bounding box center [56, 456] width 33 height 27
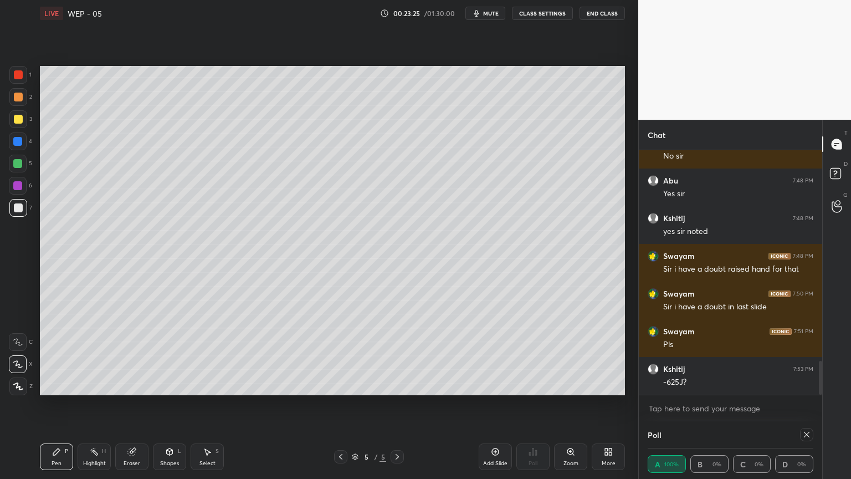
click at [134, 404] on icon at bounding box center [131, 451] width 7 height 7
click at [80, 404] on div "Highlight H" at bounding box center [94, 456] width 33 height 27
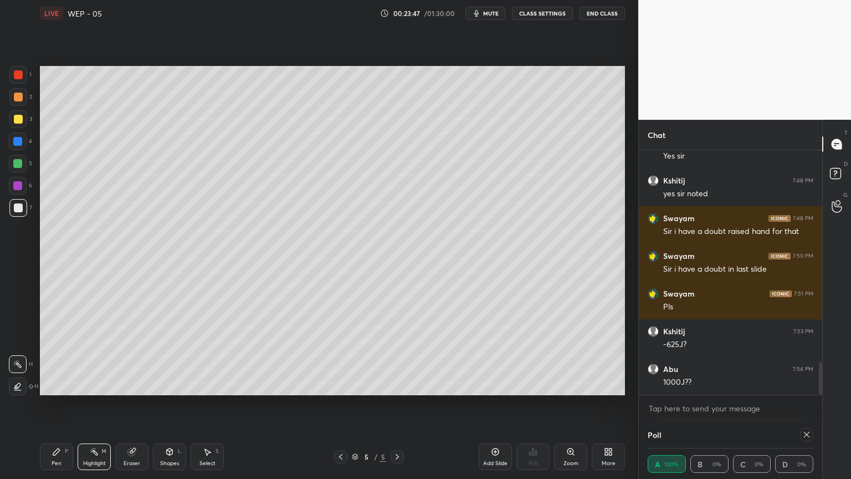
click at [53, 404] on icon at bounding box center [56, 451] width 9 height 9
click at [338, 404] on icon at bounding box center [340, 456] width 9 height 9
click at [400, 404] on icon at bounding box center [397, 456] width 9 height 9
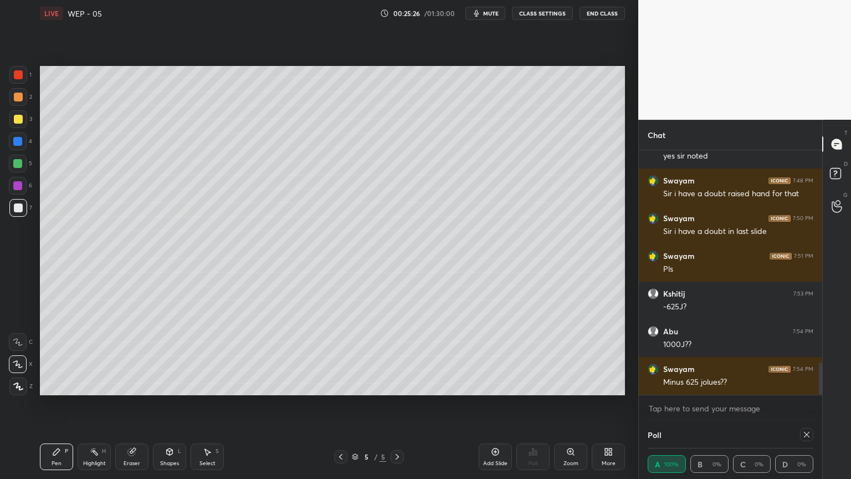
click at [119, 404] on div "Eraser" at bounding box center [131, 456] width 33 height 27
click at [336, 404] on icon at bounding box center [340, 456] width 9 height 9
click at [57, 404] on icon at bounding box center [56, 451] width 9 height 9
click at [395, 404] on icon at bounding box center [397, 456] width 9 height 9
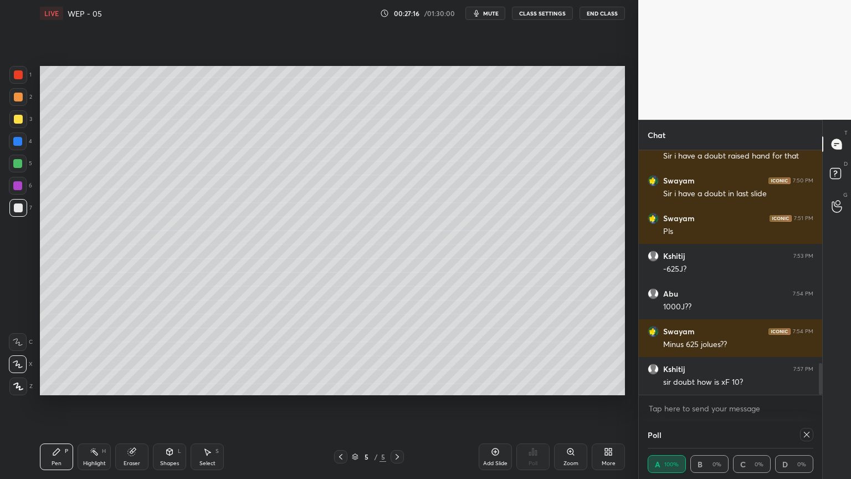
click at [91, 404] on div "Highlight" at bounding box center [94, 464] width 23 height 6
click at [341, 404] on icon at bounding box center [340, 456] width 9 height 9
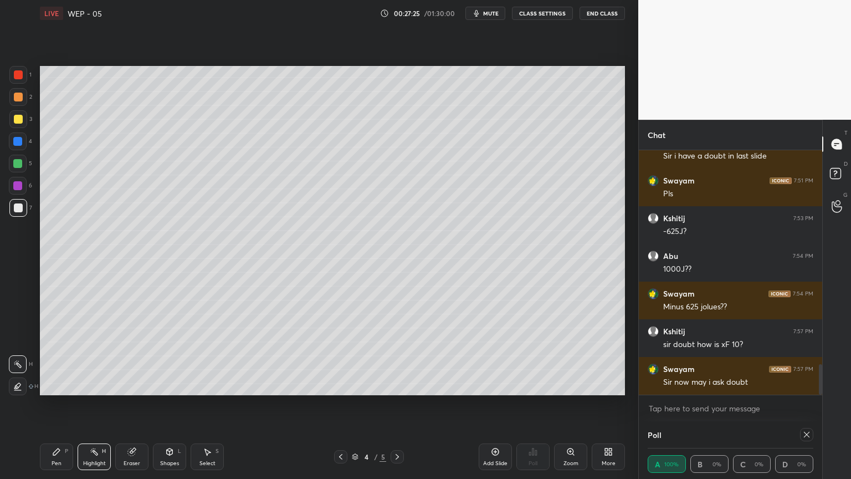
scroll to position [1722, 0]
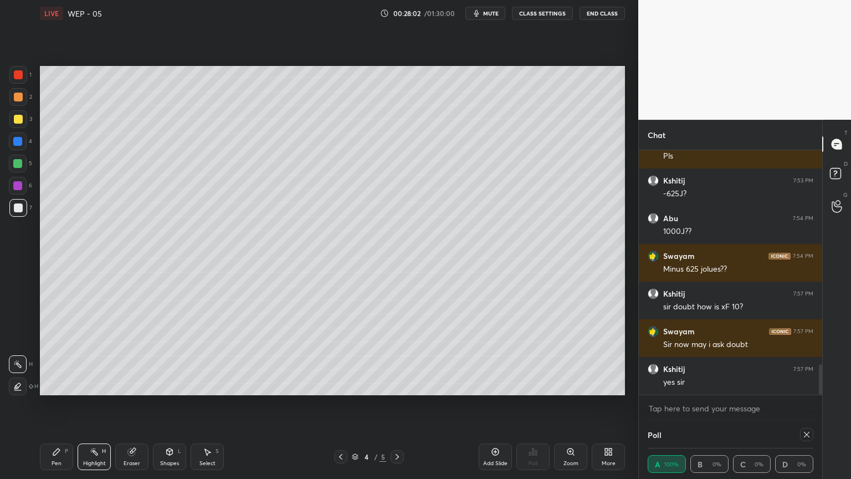
click at [393, 404] on icon at bounding box center [397, 456] width 9 height 9
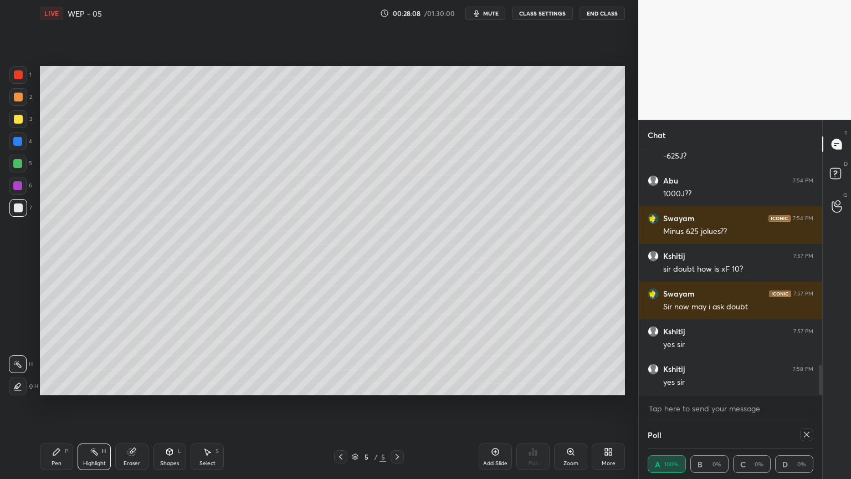
click at [42, 404] on div "Pen P" at bounding box center [56, 456] width 33 height 27
click at [93, 404] on div "Highlight H" at bounding box center [94, 456] width 33 height 27
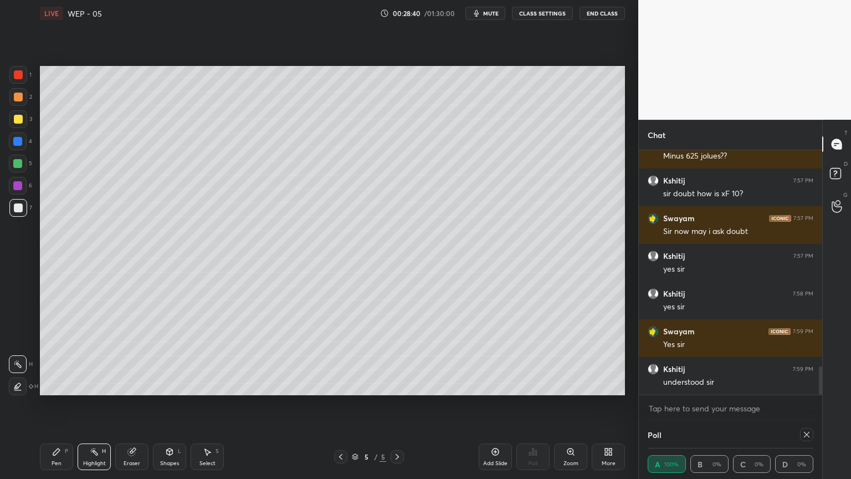
scroll to position [1873, 0]
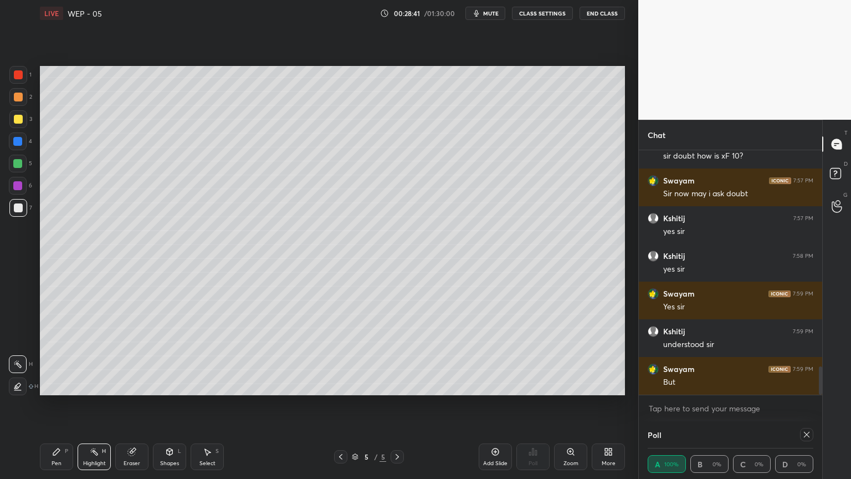
click at [337, 404] on icon at bounding box center [340, 456] width 9 height 9
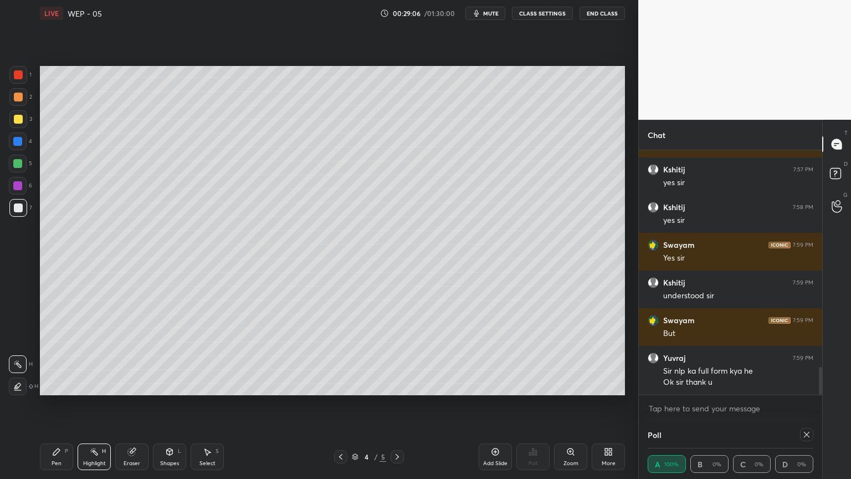
scroll to position [1969, 0]
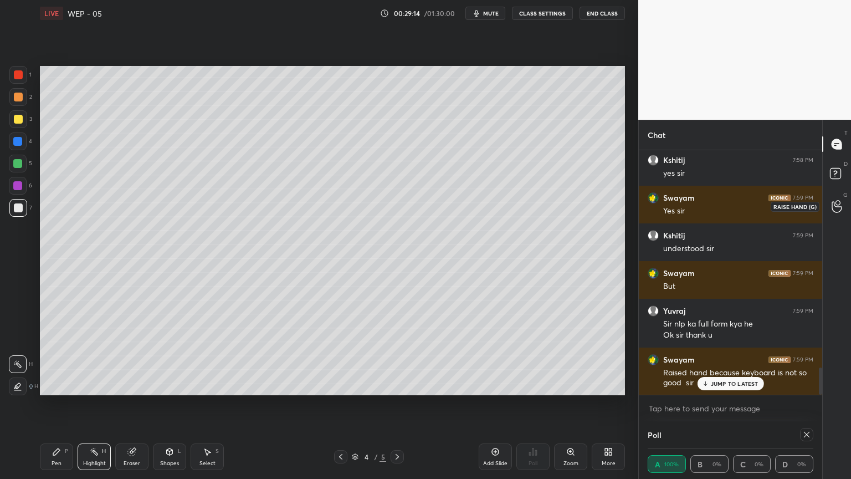
click at [836, 203] on icon at bounding box center [837, 206] width 11 height 13
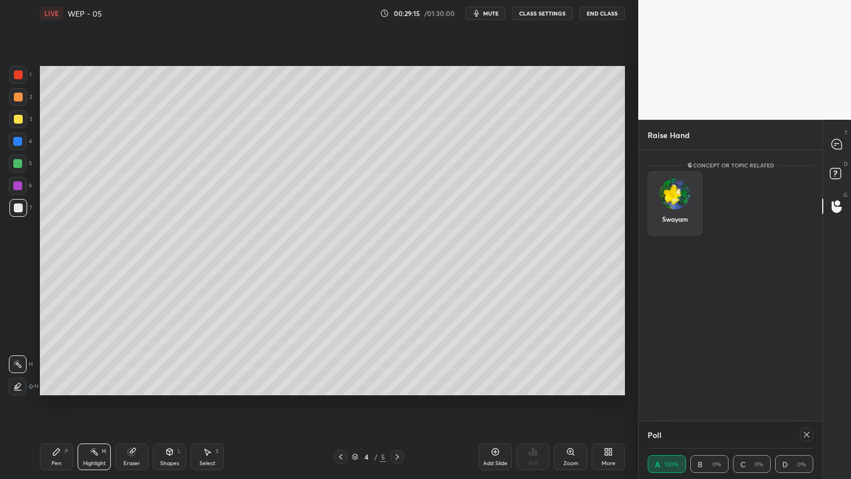
click at [677, 200] on img "grid" at bounding box center [675, 193] width 31 height 31
click at [674, 228] on button "INVITE" at bounding box center [675, 226] width 45 height 14
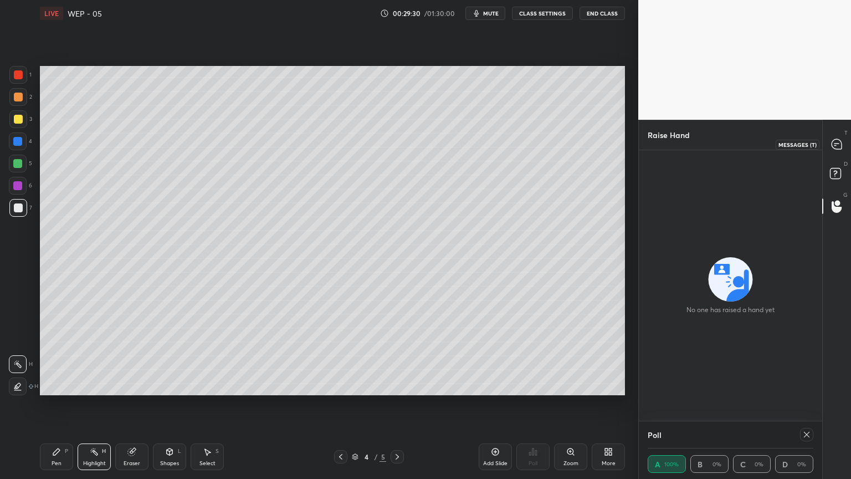
click at [835, 142] on icon at bounding box center [837, 144] width 10 height 10
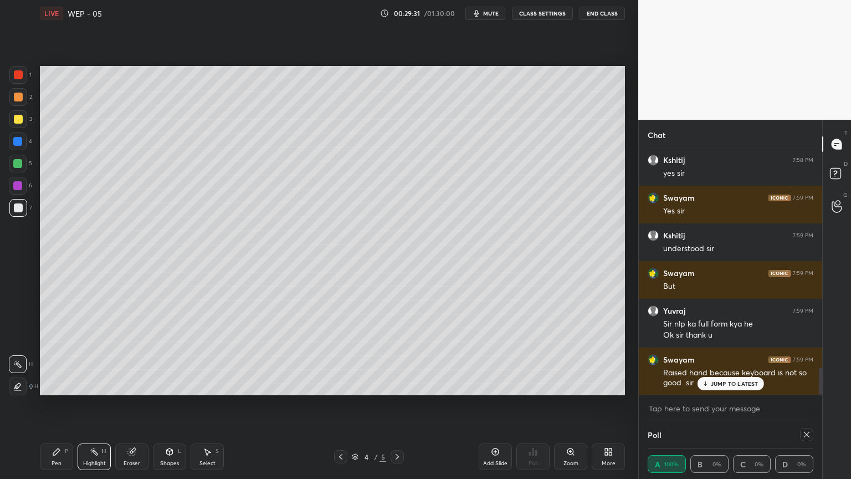
scroll to position [1969, 0]
click at [836, 203] on icon at bounding box center [837, 201] width 11 height 13
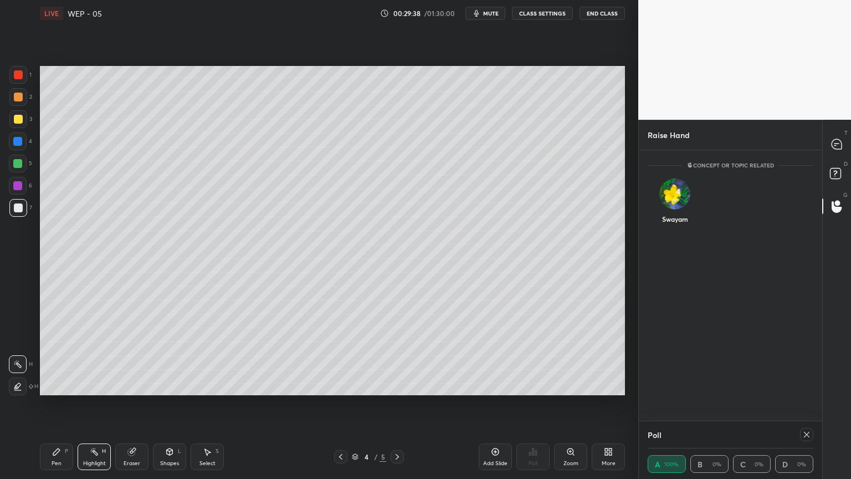
scroll to position [3, 3]
click at [683, 202] on div "Swayam" at bounding box center [675, 203] width 55 height 64
click at [676, 224] on button "INVITE" at bounding box center [675, 226] width 45 height 14
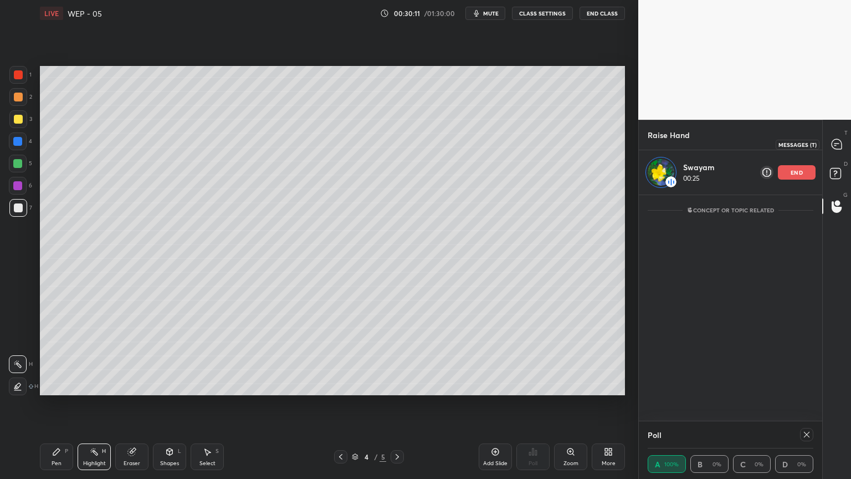
click at [832, 144] on icon at bounding box center [837, 144] width 10 height 10
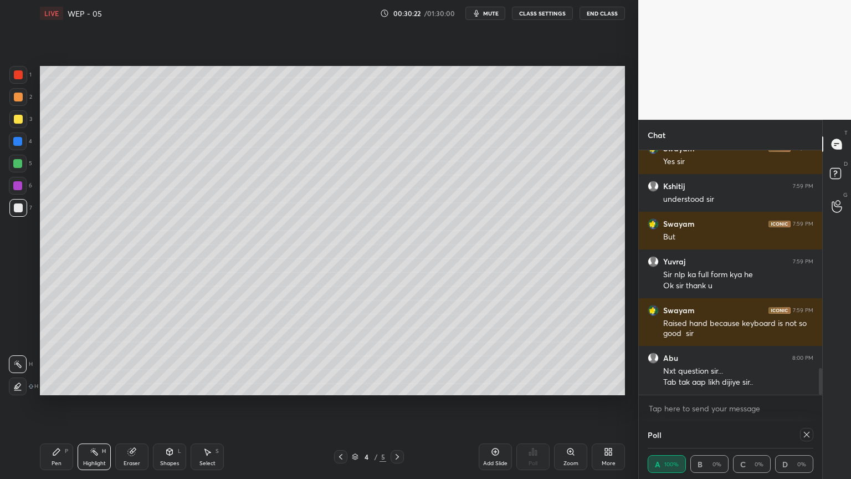
scroll to position [2018, 0]
click at [393, 404] on icon at bounding box center [397, 456] width 9 height 9
click at [827, 201] on div "1" at bounding box center [837, 206] width 22 height 20
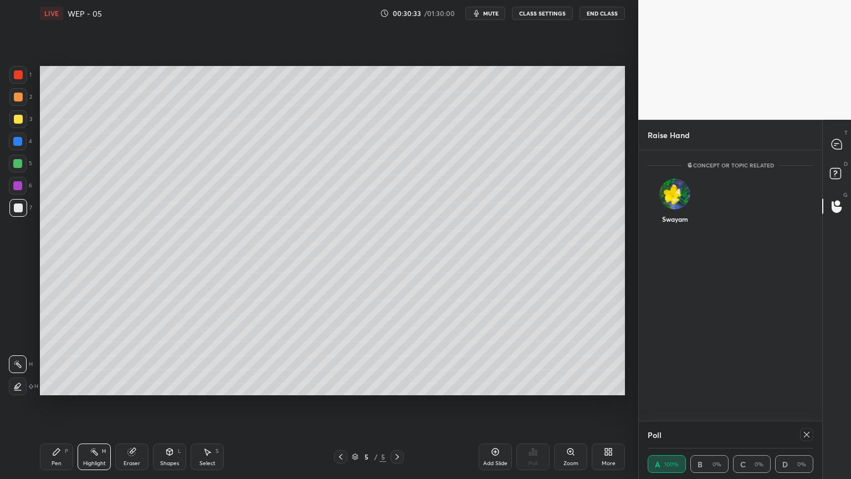
scroll to position [3, 3]
click at [667, 198] on div "Swayam" at bounding box center [675, 203] width 55 height 64
click at [669, 221] on button "INVITE" at bounding box center [675, 226] width 45 height 14
click at [339, 404] on icon at bounding box center [340, 456] width 9 height 9
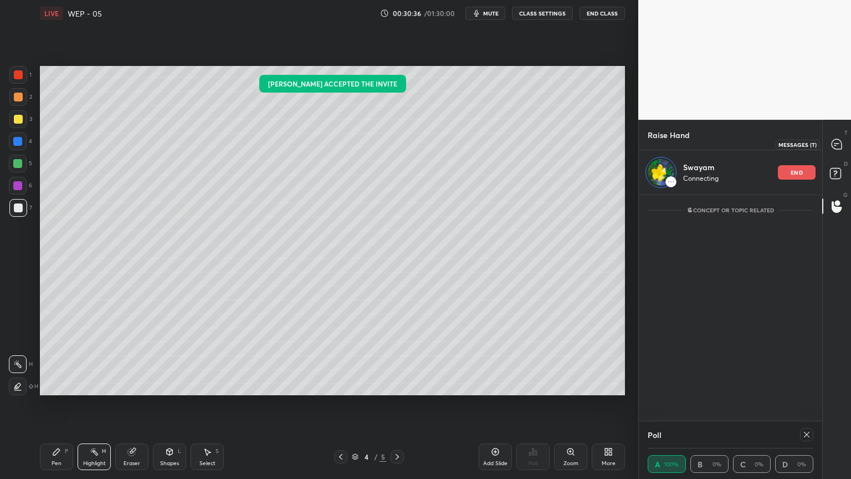
click at [834, 145] on icon at bounding box center [837, 144] width 10 height 10
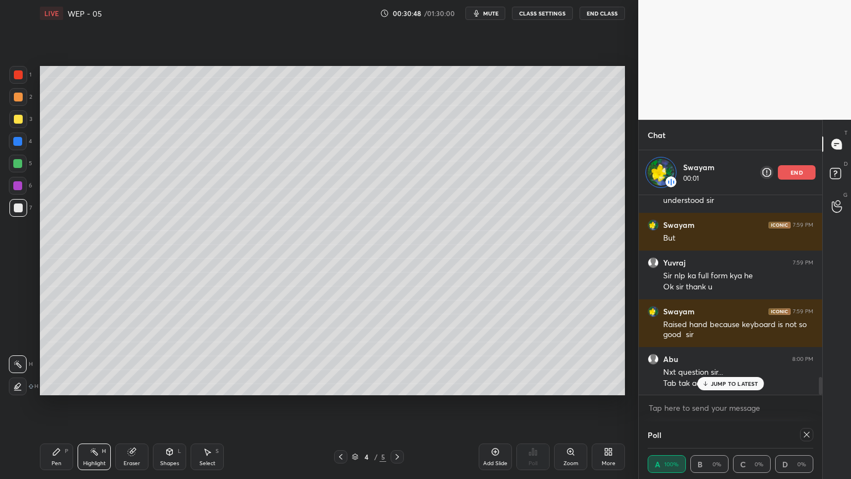
click at [392, 404] on div at bounding box center [397, 456] width 13 height 13
click at [337, 404] on div at bounding box center [340, 456] width 13 height 13
click at [398, 404] on icon at bounding box center [397, 456] width 9 height 9
click at [492, 404] on icon at bounding box center [495, 451] width 7 height 7
click at [55, 404] on div "Pen P" at bounding box center [56, 456] width 33 height 27
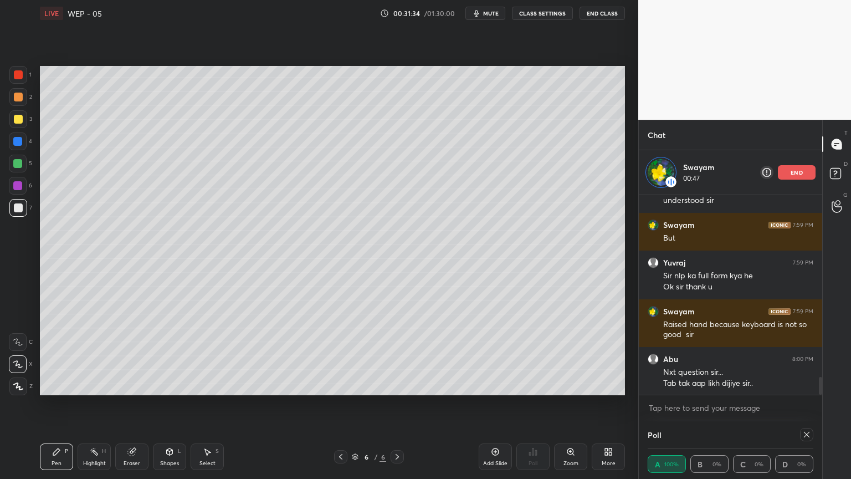
click at [336, 404] on icon at bounding box center [340, 456] width 9 height 9
click at [337, 404] on div at bounding box center [340, 456] width 13 height 13
click at [397, 404] on icon at bounding box center [397, 457] width 3 height 6
click at [400, 404] on icon at bounding box center [397, 456] width 9 height 9
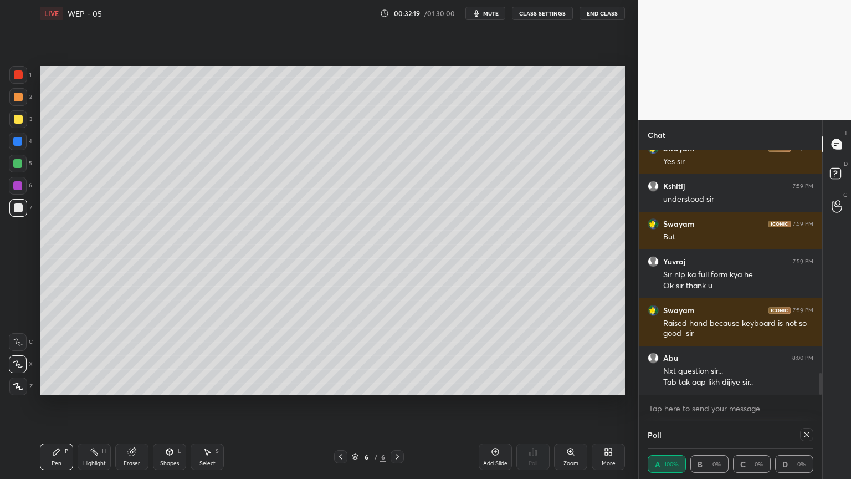
scroll to position [2018, 0]
click at [166, 404] on div "Shapes L" at bounding box center [169, 456] width 33 height 27
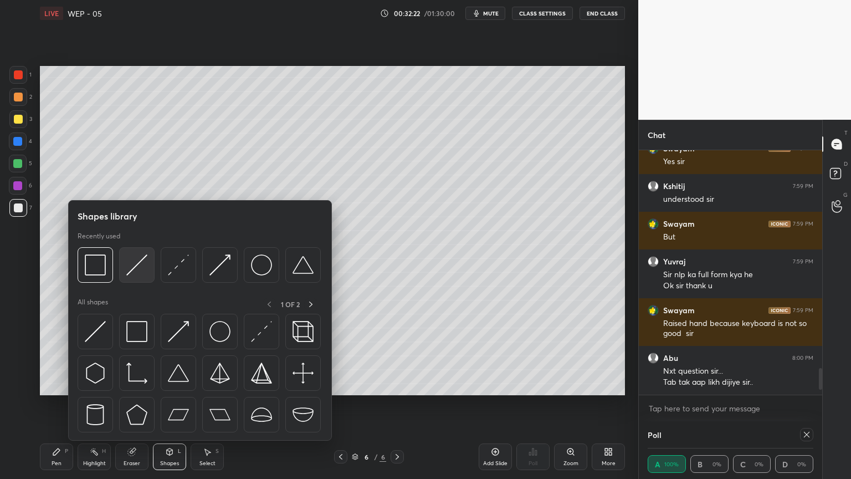
click at [137, 249] on div at bounding box center [136, 264] width 35 height 35
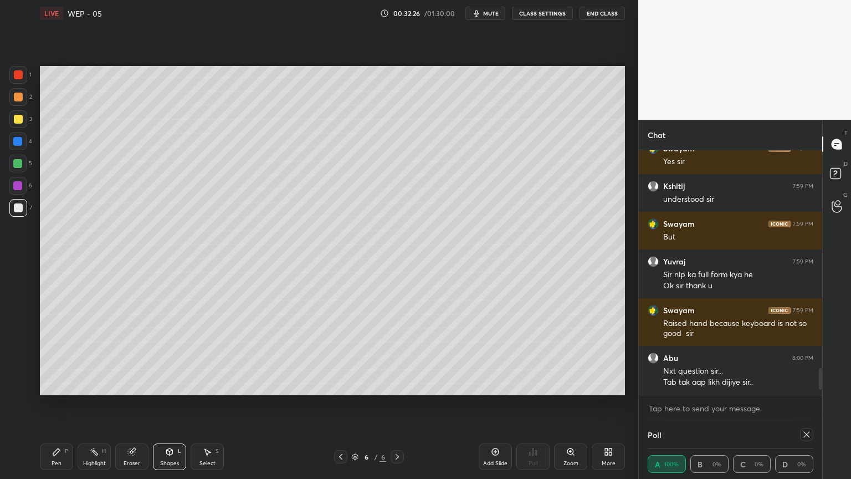
click at [59, 404] on icon at bounding box center [56, 451] width 9 height 9
click at [166, 404] on icon at bounding box center [169, 451] width 9 height 9
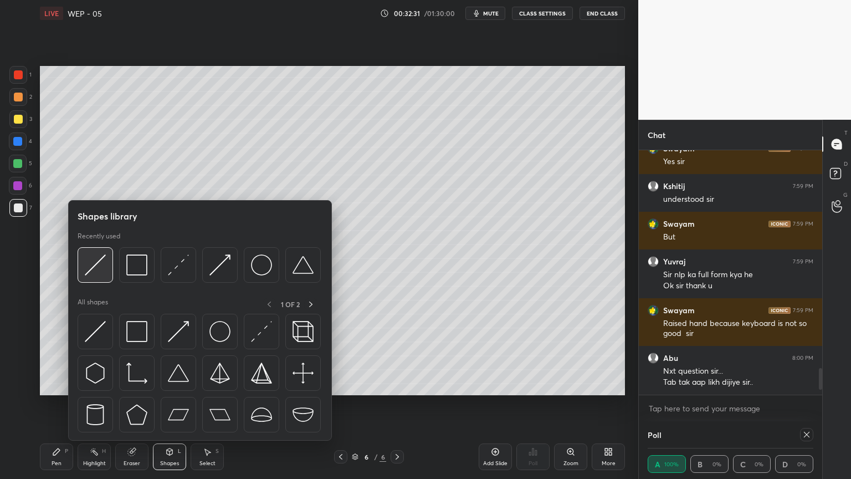
click at [99, 259] on img at bounding box center [95, 264] width 21 height 21
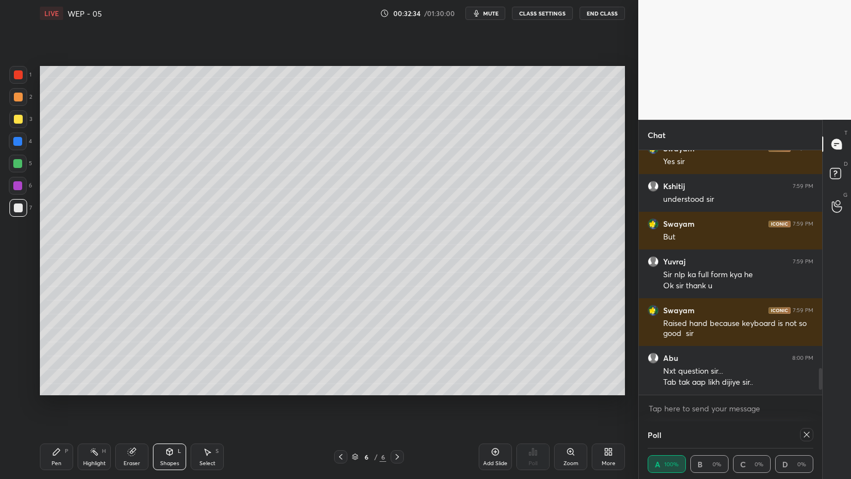
click at [48, 404] on div "Pen P" at bounding box center [56, 456] width 33 height 27
click at [173, 404] on div "Shapes" at bounding box center [169, 464] width 19 height 6
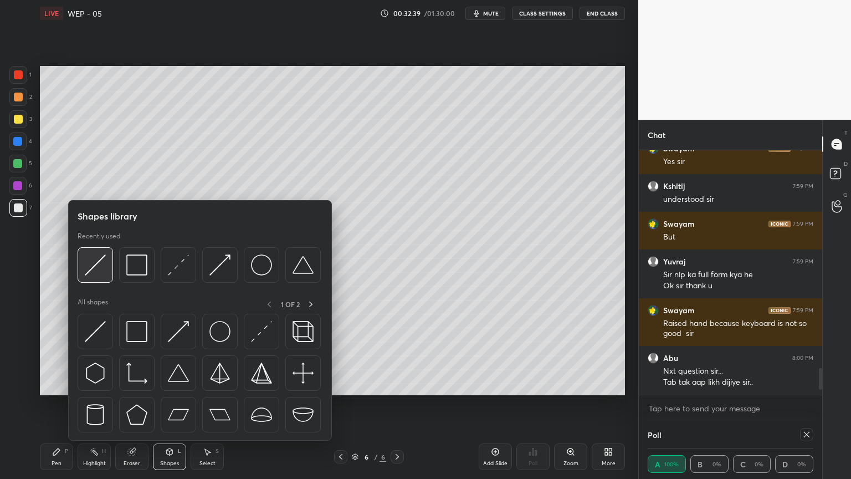
click at [84, 270] on div at bounding box center [95, 264] width 35 height 35
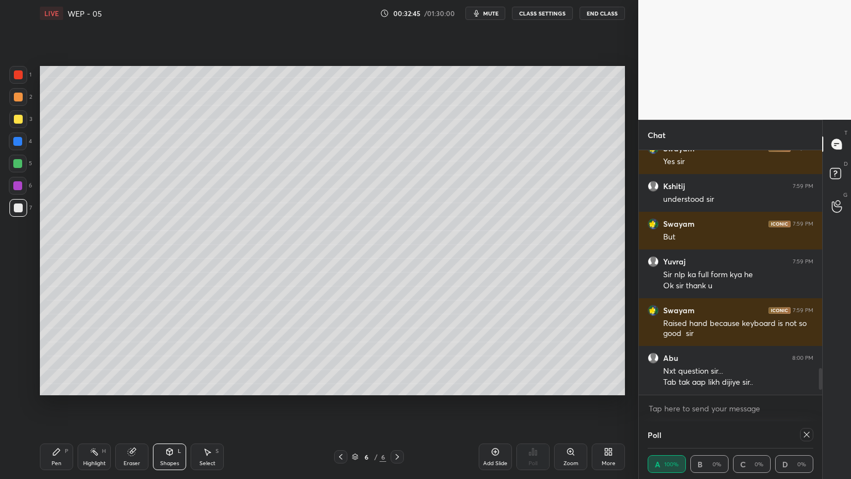
click at [66, 404] on div "P" at bounding box center [66, 451] width 3 height 6
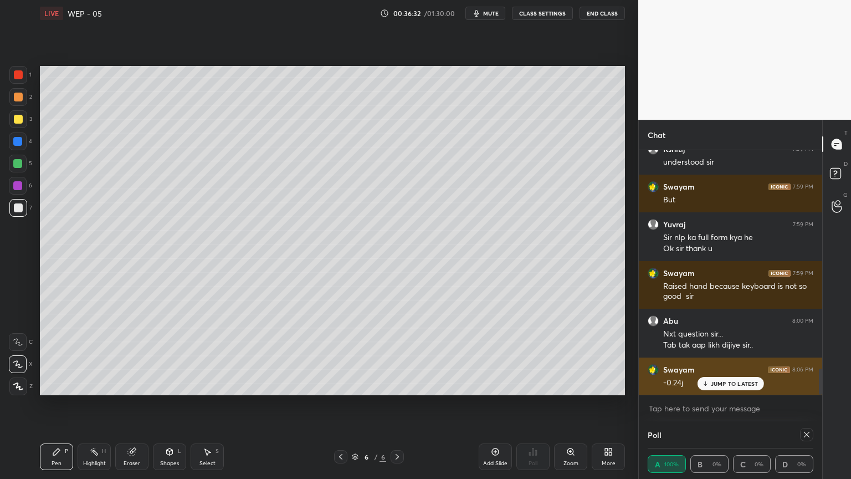
click at [729, 384] on p "JUMP TO LATEST" at bounding box center [735, 383] width 48 height 7
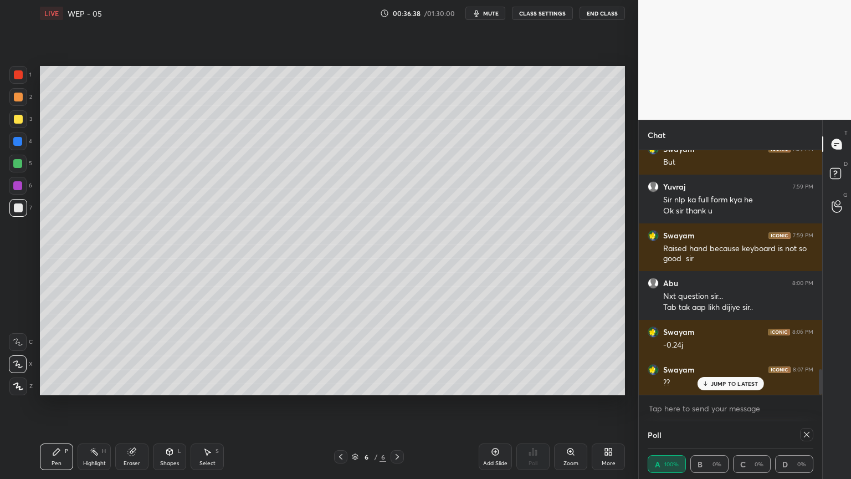
click at [720, 385] on p "JUMP TO LATEST" at bounding box center [735, 383] width 48 height 7
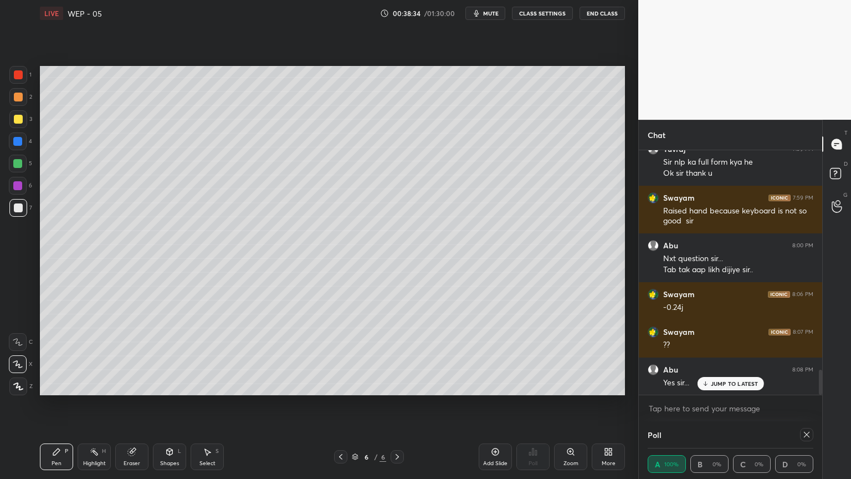
click at [95, 404] on div "Highlight" at bounding box center [94, 464] width 23 height 6
click at [54, 404] on icon at bounding box center [56, 451] width 9 height 9
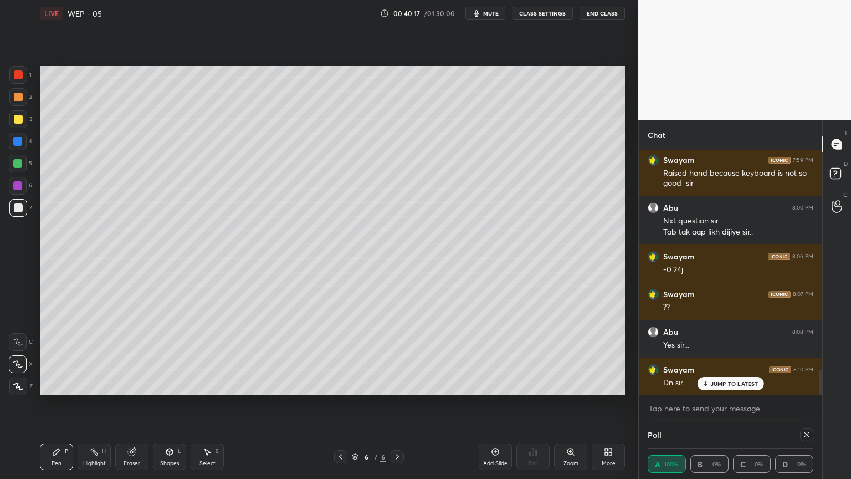
click at [487, 404] on div "Add Slide" at bounding box center [495, 464] width 24 height 6
click at [168, 404] on div "Shapes L" at bounding box center [169, 456] width 33 height 27
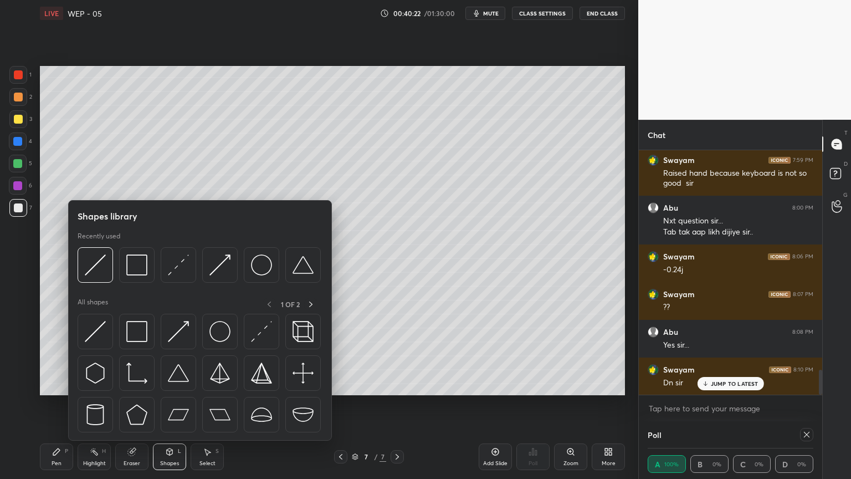
click at [134, 273] on img at bounding box center [136, 264] width 21 height 21
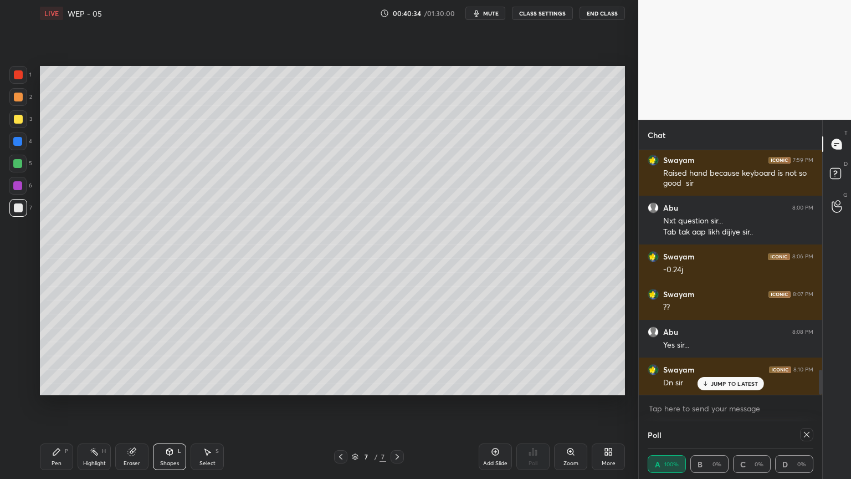
click at [167, 404] on icon at bounding box center [170, 451] width 6 height 7
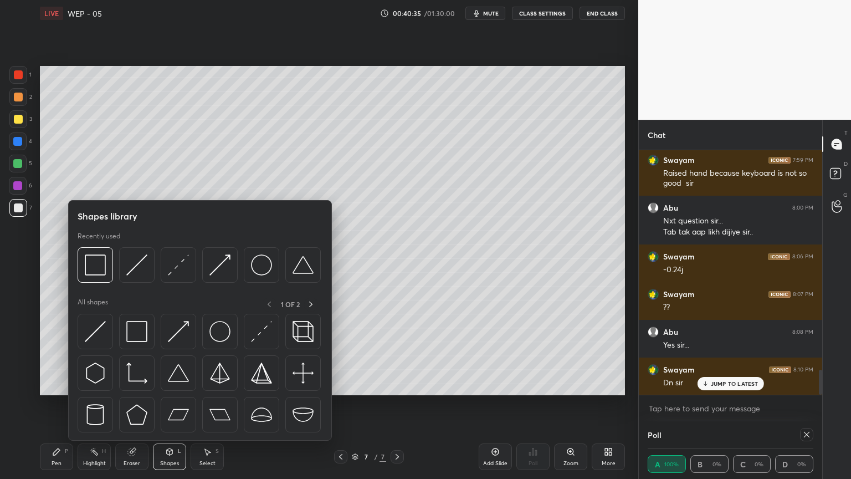
click at [180, 264] on img at bounding box center [178, 264] width 21 height 21
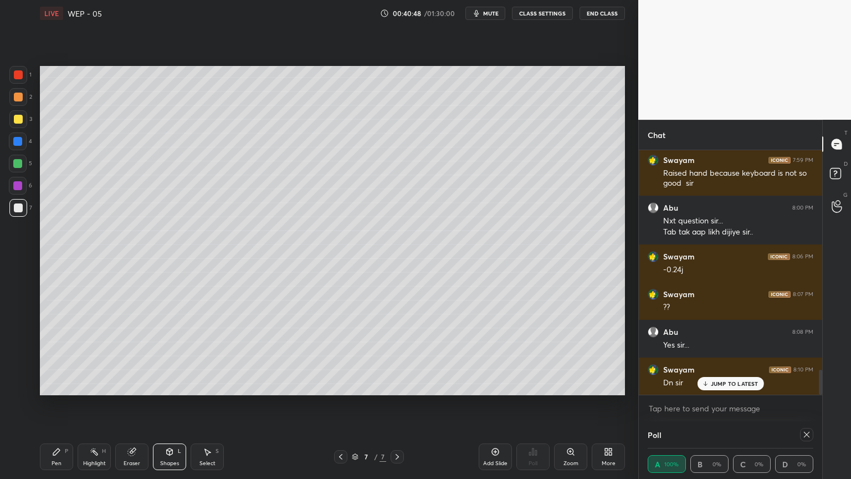
click at [48, 404] on div "Pen P Highlight H Eraser Shapes L Select S 7 / 7 Add Slide Poll Zoom More" at bounding box center [332, 456] width 585 height 44
click at [57, 404] on icon at bounding box center [56, 451] width 9 height 9
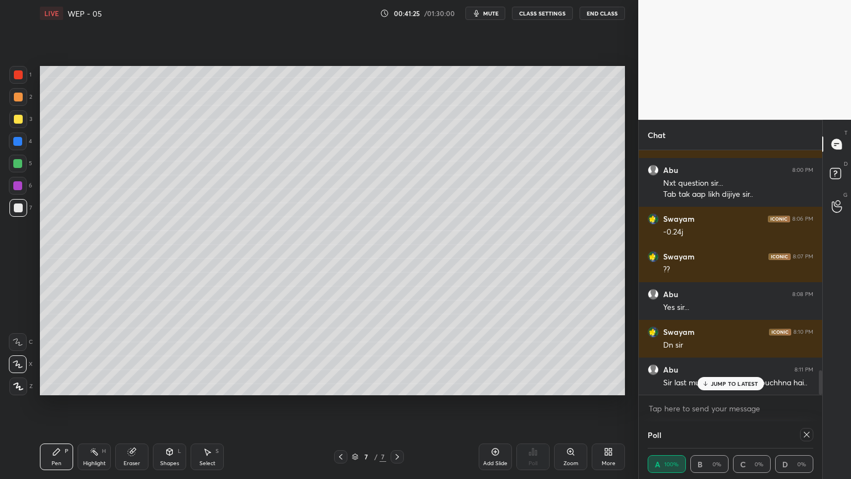
click at [490, 9] on button "mute" at bounding box center [486, 13] width 40 height 13
click at [488, 14] on span "unmute" at bounding box center [490, 13] width 24 height 8
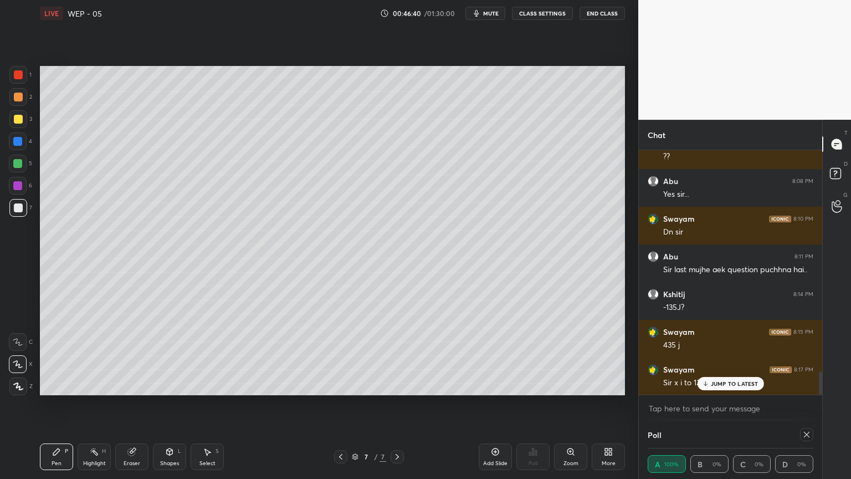
scroll to position [2356, 0]
click at [734, 380] on p "JUMP TO LATEST" at bounding box center [735, 383] width 48 height 7
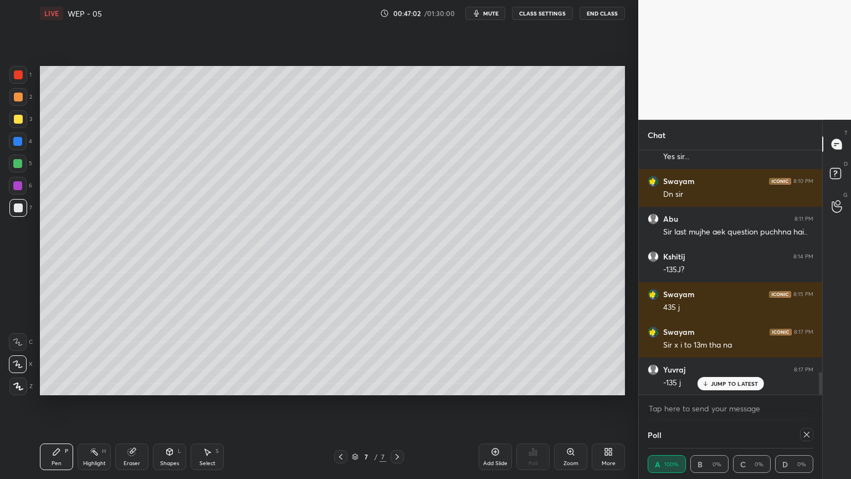
scroll to position [2394, 0]
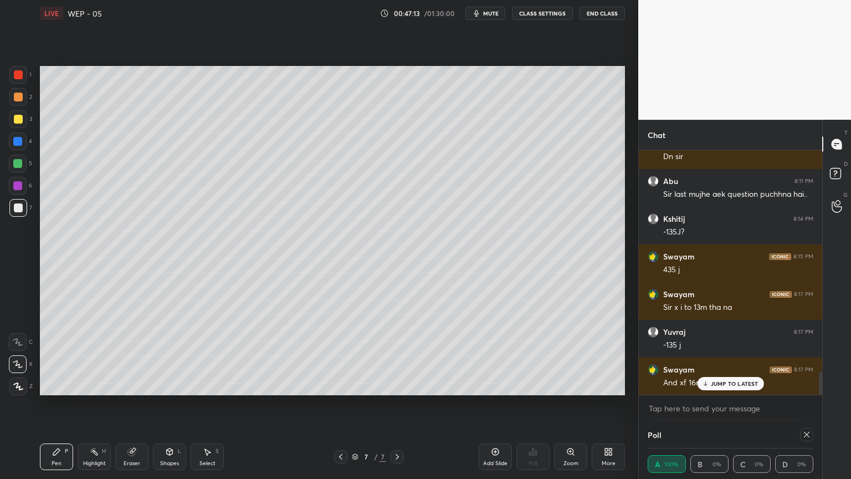
click at [721, 388] on div "JUMP TO LATEST" at bounding box center [730, 383] width 67 height 13
click at [99, 404] on div "Highlight H" at bounding box center [94, 456] width 33 height 27
click at [480, 404] on div "Add Slide" at bounding box center [495, 456] width 33 height 27
click at [59, 404] on icon at bounding box center [56, 451] width 9 height 9
click at [172, 404] on div "Shapes L" at bounding box center [169, 456] width 33 height 27
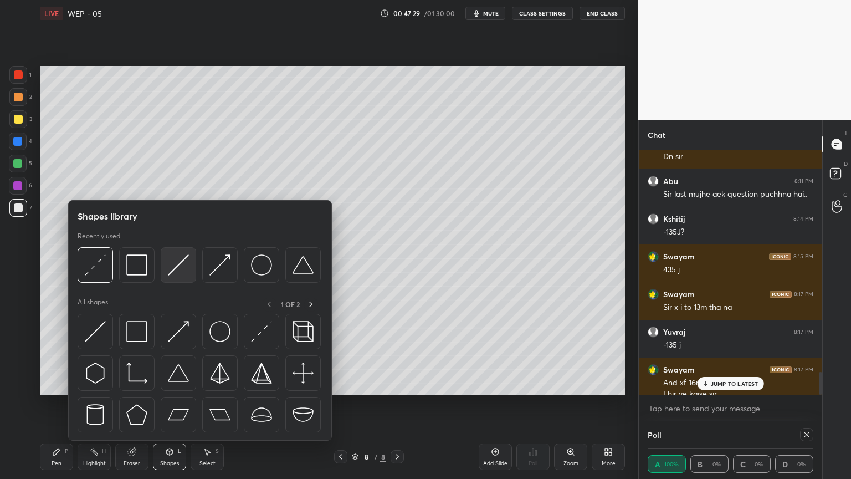
scroll to position [2405, 0]
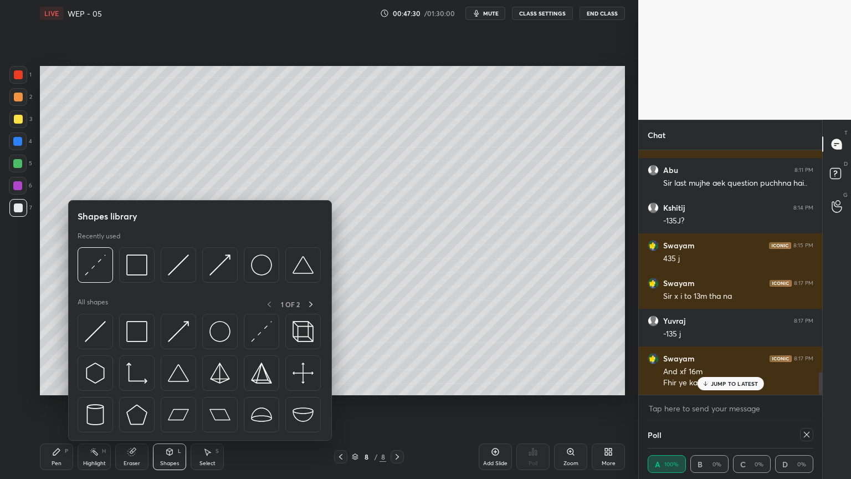
click at [173, 265] on img at bounding box center [178, 264] width 21 height 21
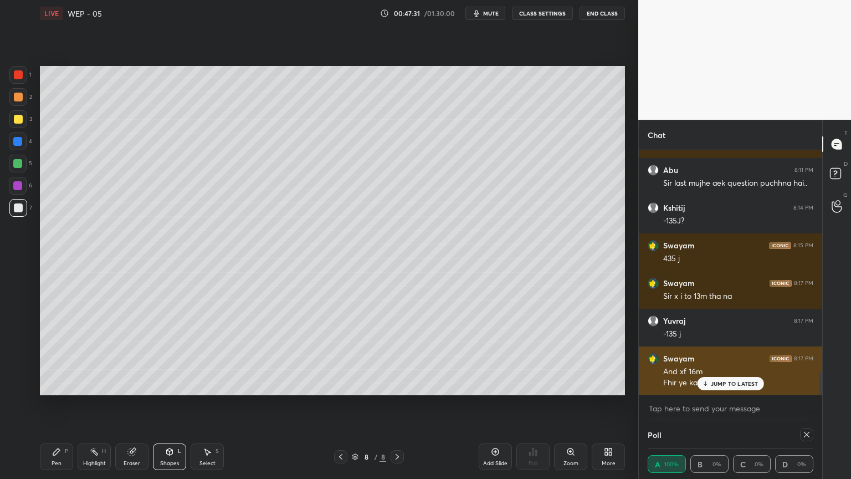
click at [713, 388] on div "JUMP TO LATEST" at bounding box center [730, 383] width 67 height 13
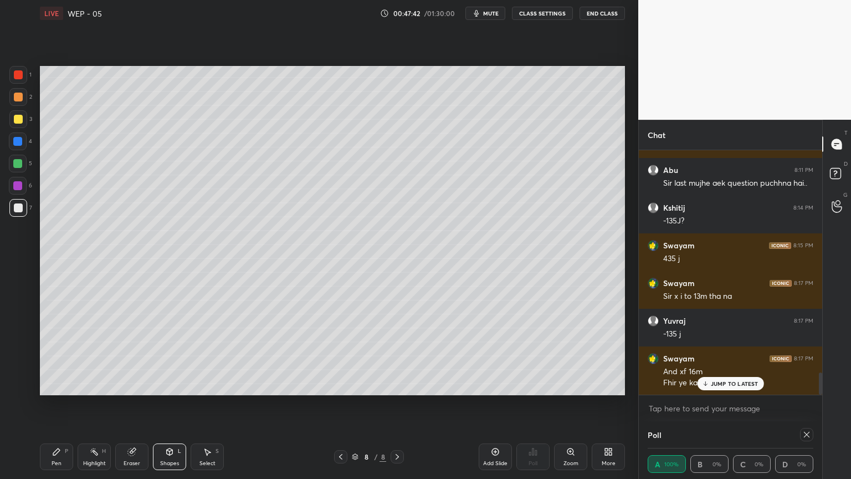
scroll to position [2443, 0]
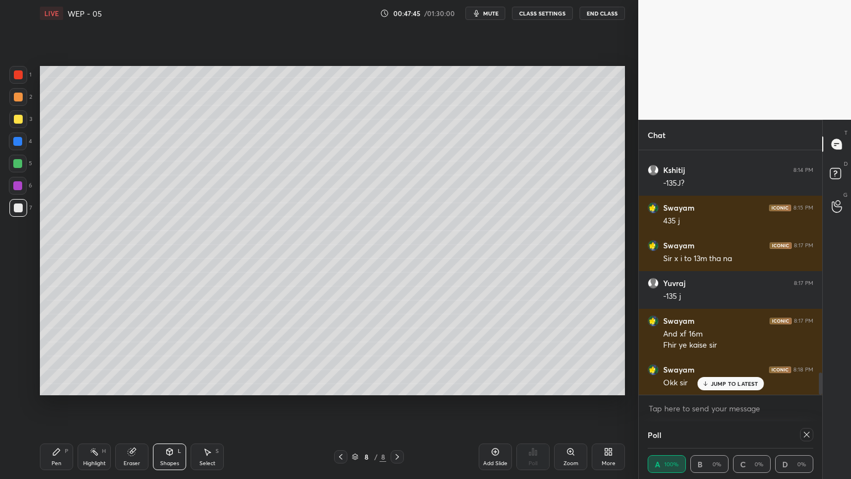
click at [163, 404] on div "Shapes L" at bounding box center [169, 456] width 33 height 27
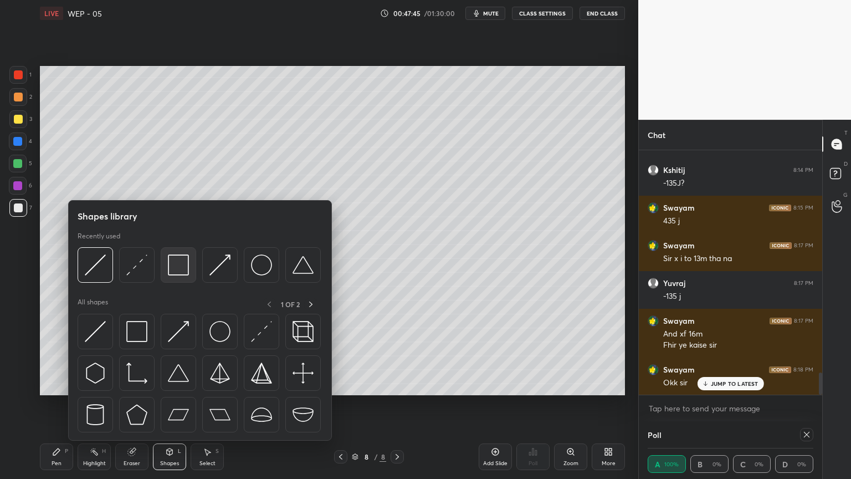
click at [178, 264] on img at bounding box center [178, 264] width 21 height 21
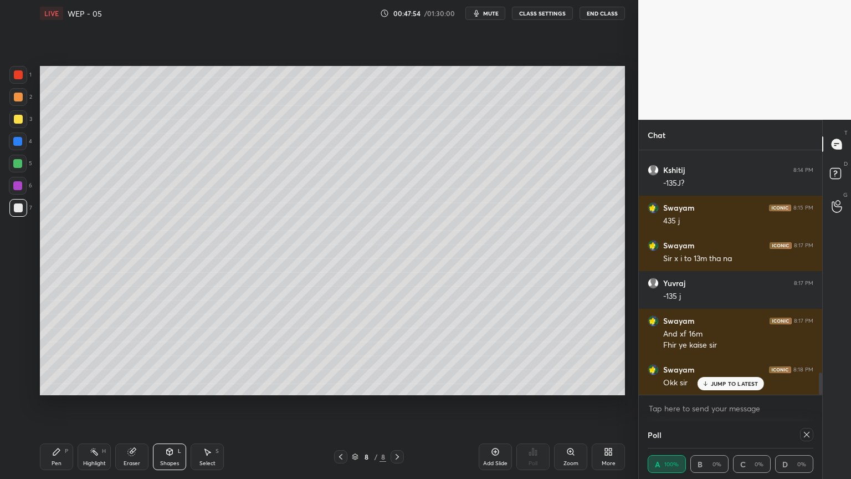
click at [329, 404] on div "8 / 8" at bounding box center [368, 456] width 219 height 13
click at [332, 404] on div "8 / 8" at bounding box center [368, 456] width 219 height 13
click at [93, 404] on div "Highlight H" at bounding box center [94, 456] width 33 height 27
click at [340, 404] on div at bounding box center [340, 456] width 13 height 13
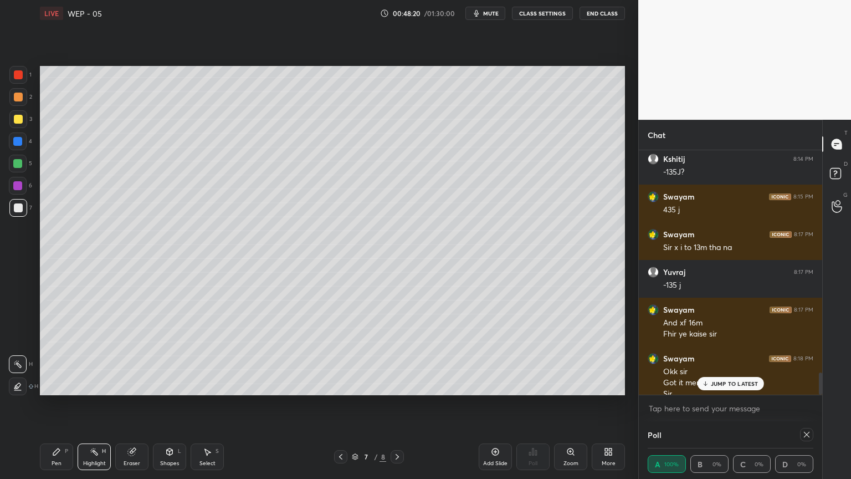
scroll to position [2465, 0]
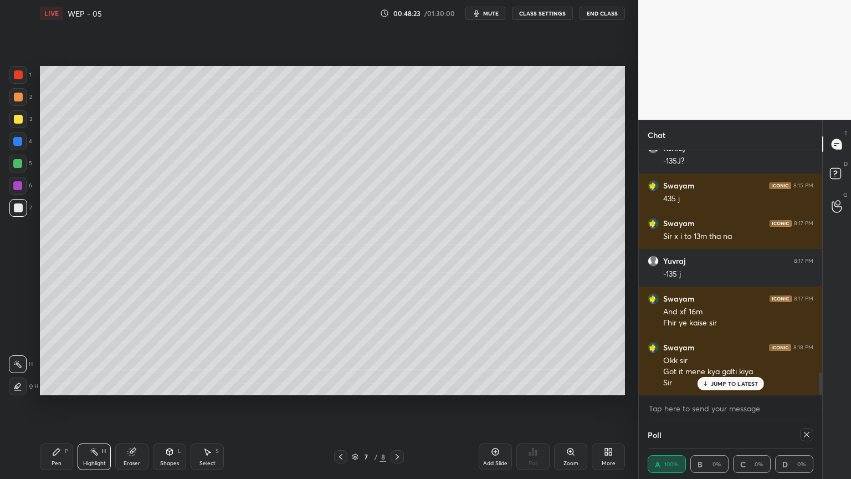
click at [398, 404] on icon at bounding box center [397, 456] width 9 height 9
click at [49, 404] on div "Pen P" at bounding box center [56, 456] width 33 height 27
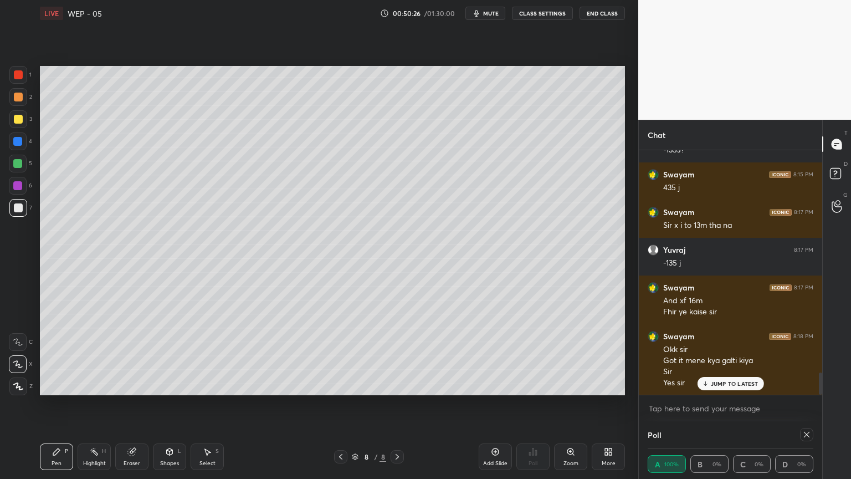
click at [488, 404] on div "Add Slide" at bounding box center [495, 456] width 33 height 27
click at [338, 404] on icon at bounding box center [340, 456] width 9 height 9
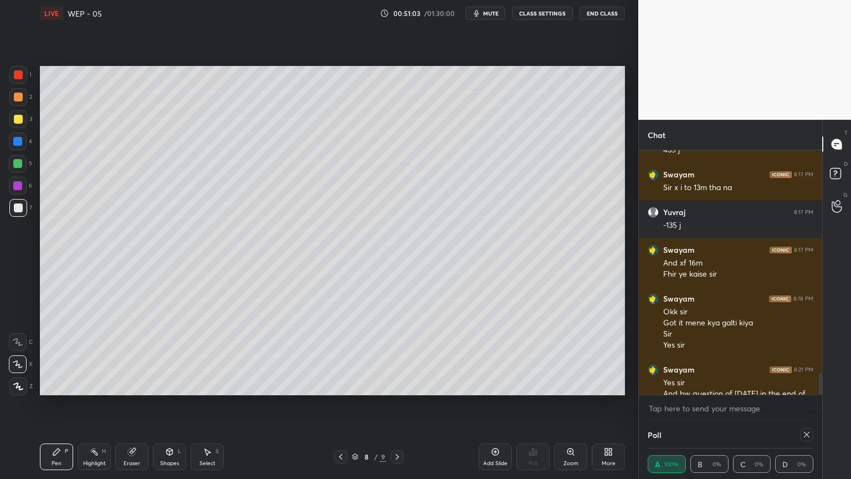
scroll to position [2535, 0]
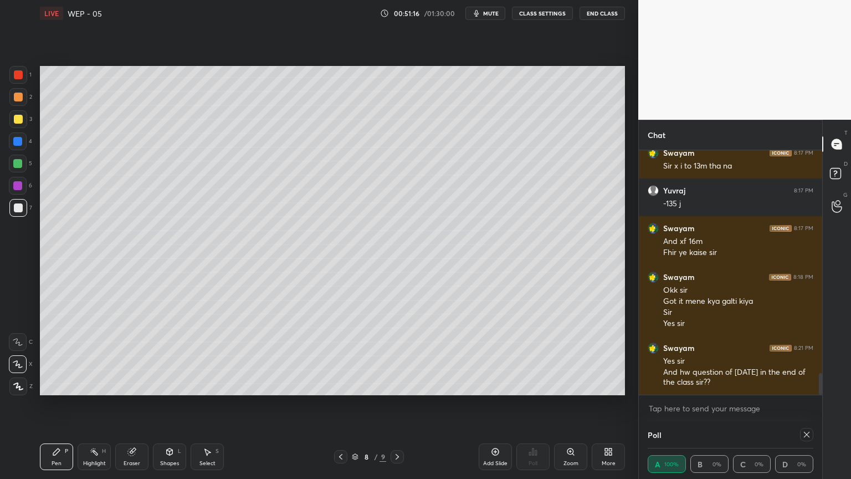
click at [492, 404] on div "Add Slide" at bounding box center [495, 464] width 24 height 6
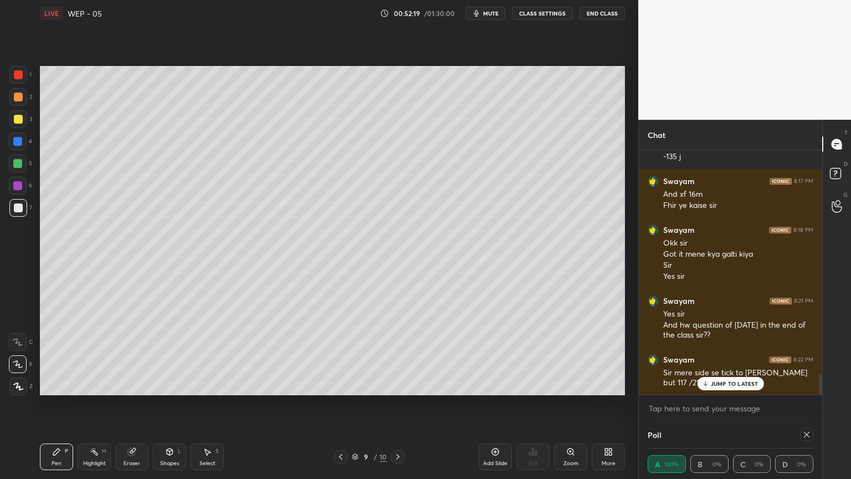
scroll to position [2640, 0]
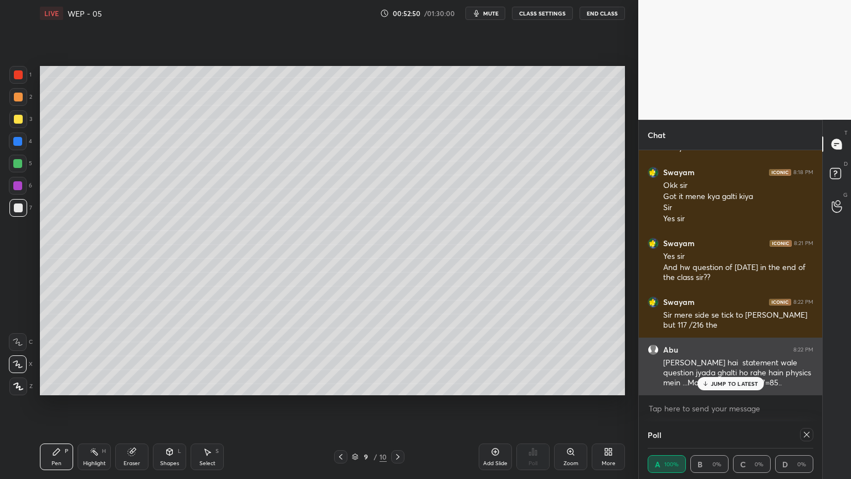
click at [717, 386] on p "JUMP TO LATEST" at bounding box center [735, 383] width 48 height 7
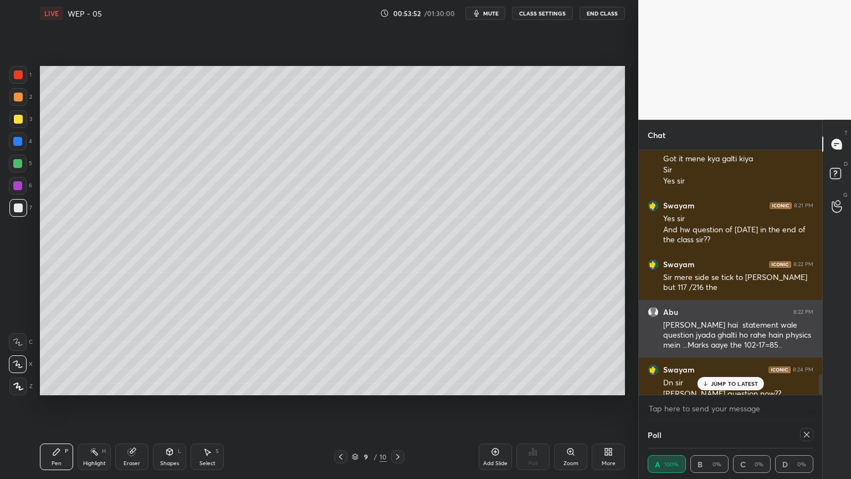
scroll to position [2689, 0]
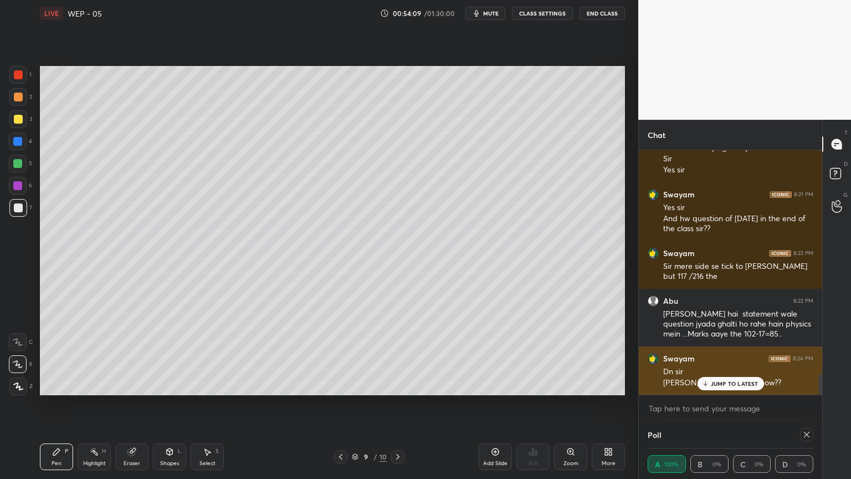
click at [725, 383] on p "JUMP TO LATEST" at bounding box center [735, 383] width 48 height 7
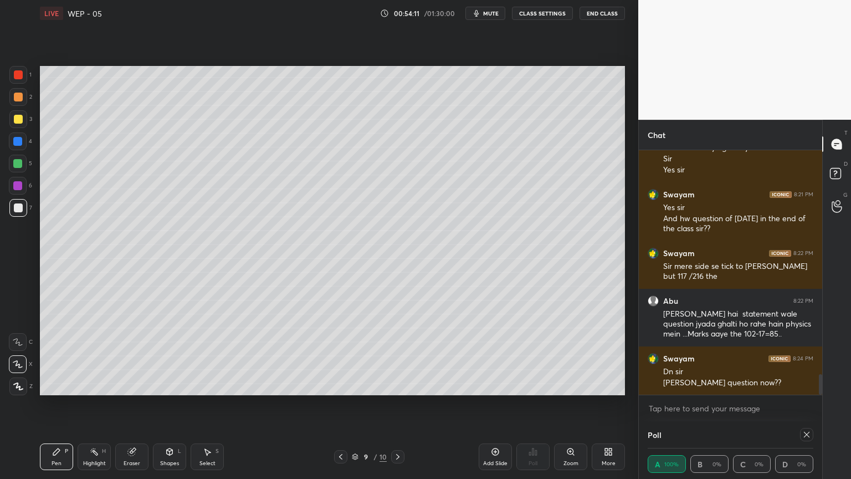
click at [494, 404] on icon at bounding box center [495, 451] width 9 height 9
click at [168, 404] on icon at bounding box center [169, 451] width 9 height 9
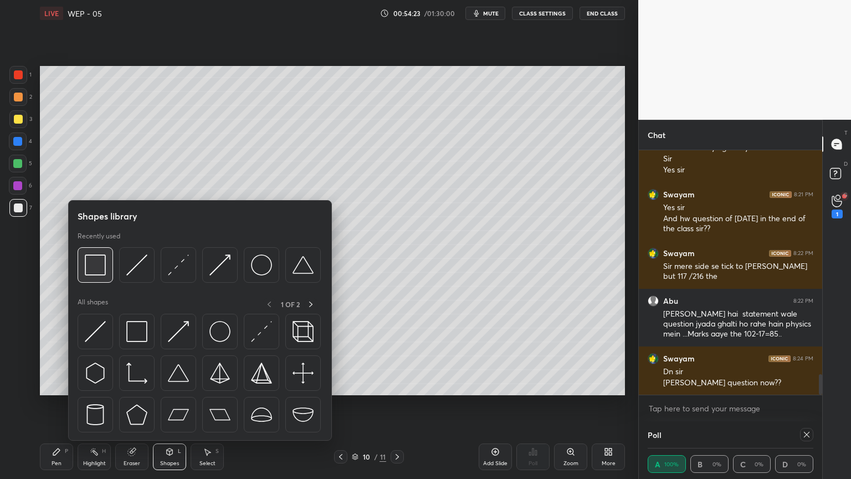
click at [82, 260] on div at bounding box center [95, 264] width 35 height 35
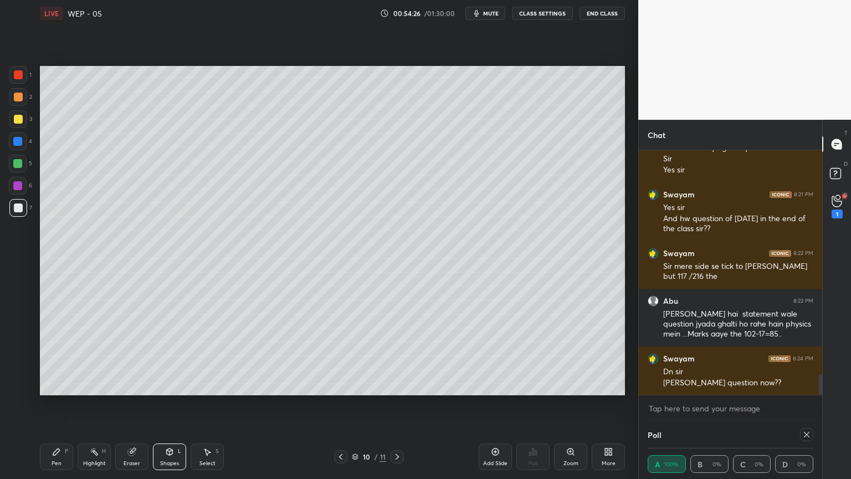
click at [173, 404] on icon at bounding box center [169, 451] width 9 height 9
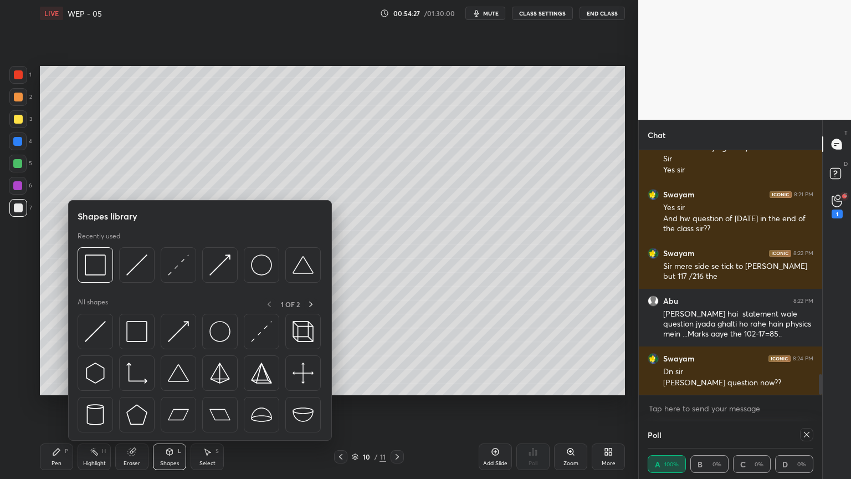
click at [131, 267] on img at bounding box center [136, 264] width 21 height 21
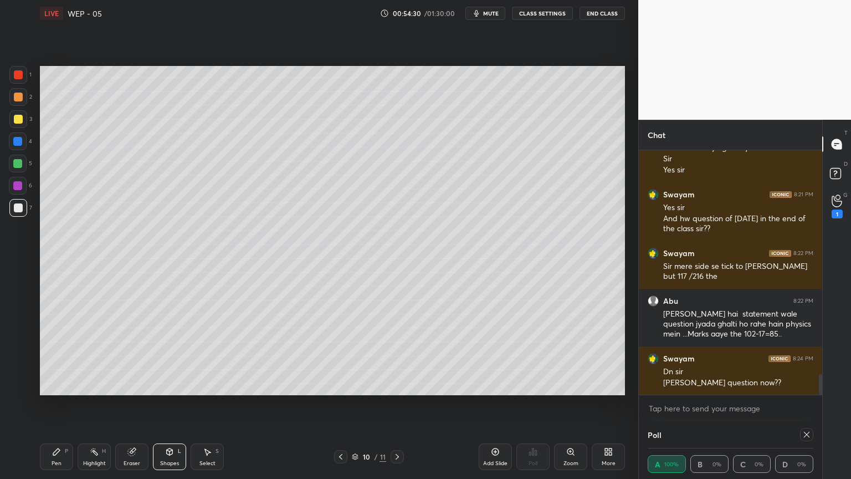
click at [45, 404] on div "Pen P" at bounding box center [56, 456] width 33 height 27
click at [87, 404] on div "Highlight" at bounding box center [94, 464] width 23 height 6
click at [491, 404] on icon at bounding box center [495, 451] width 9 height 9
click at [54, 404] on icon at bounding box center [56, 451] width 9 height 9
click at [341, 404] on icon at bounding box center [340, 456] width 9 height 9
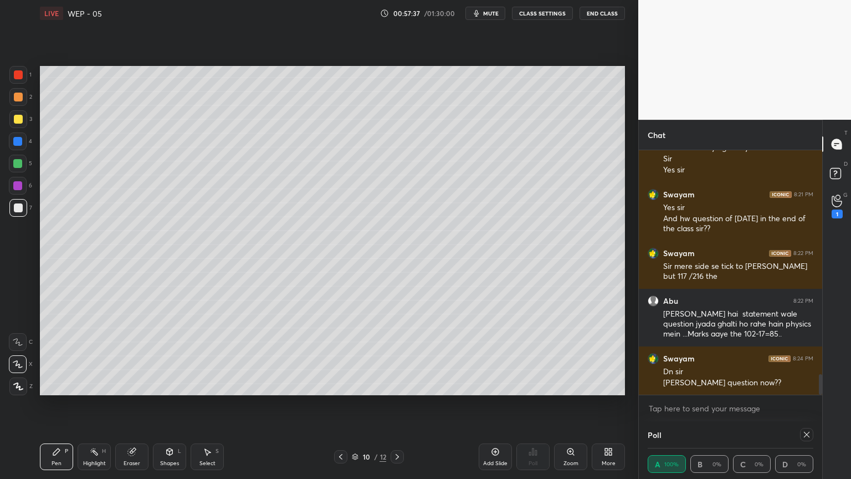
click at [398, 404] on icon at bounding box center [397, 456] width 9 height 9
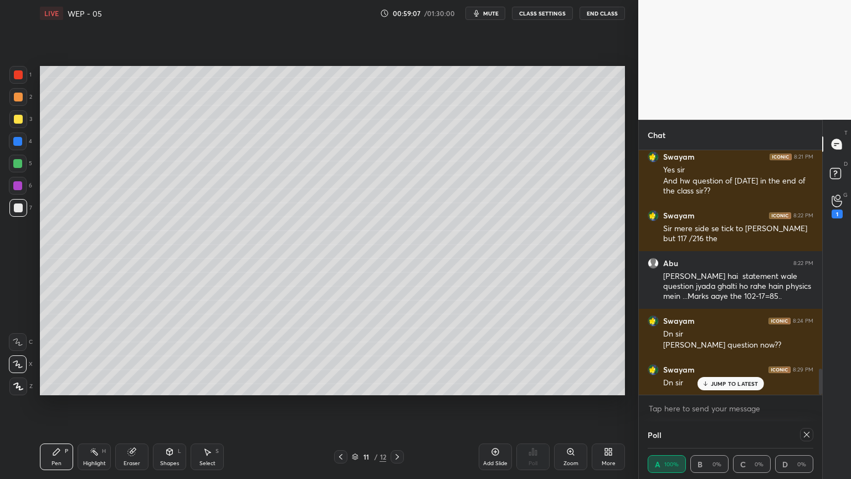
click at [600, 11] on button "End Class" at bounding box center [602, 13] width 45 height 13
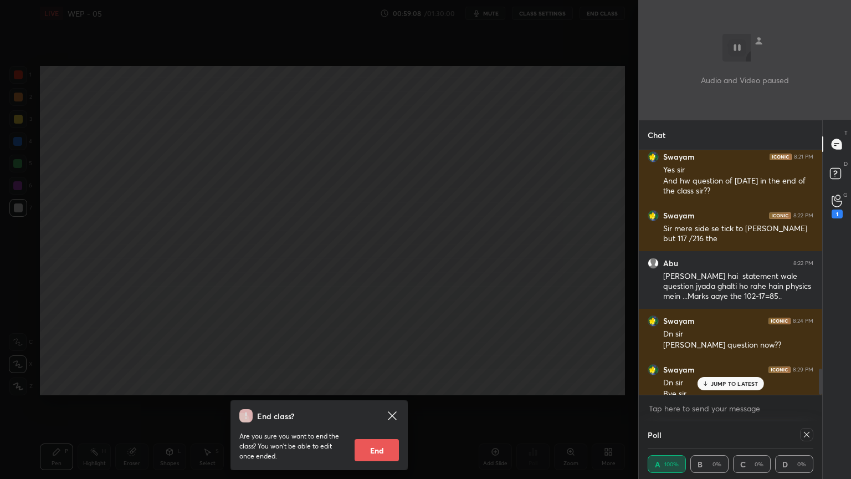
scroll to position [2048, 0]
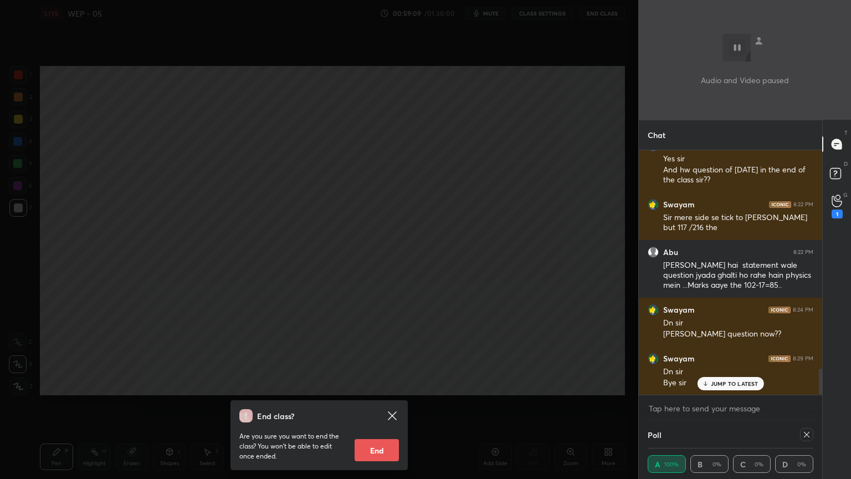
click at [372, 404] on button "End" at bounding box center [377, 450] width 44 height 22
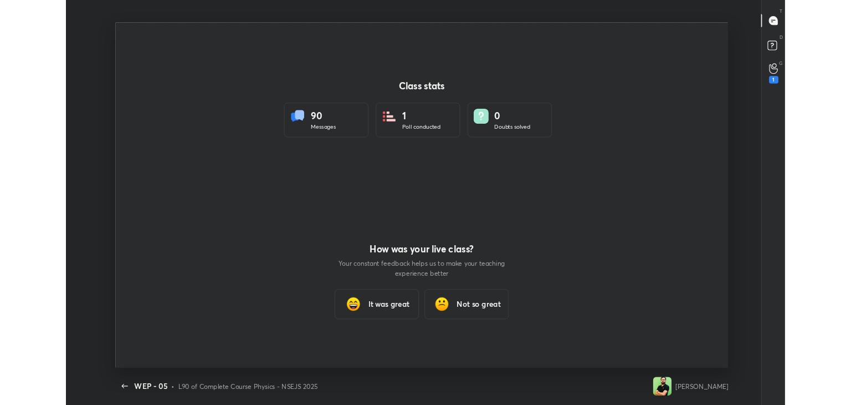
scroll to position [55086, 54578]
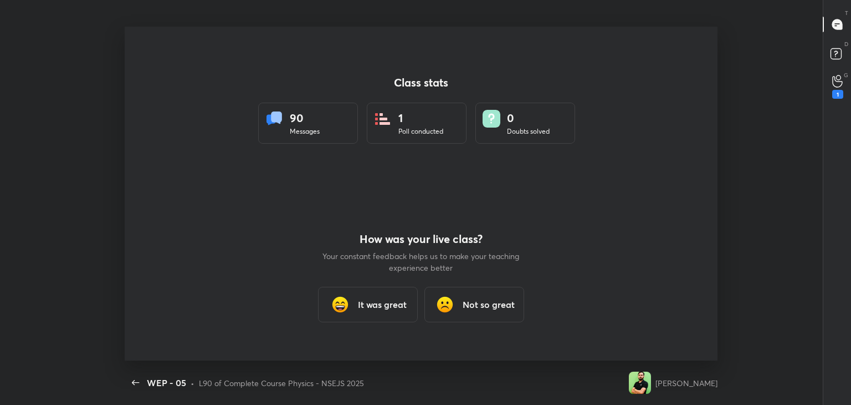
type textarea "x"
